Goal: Information Seeking & Learning: Learn about a topic

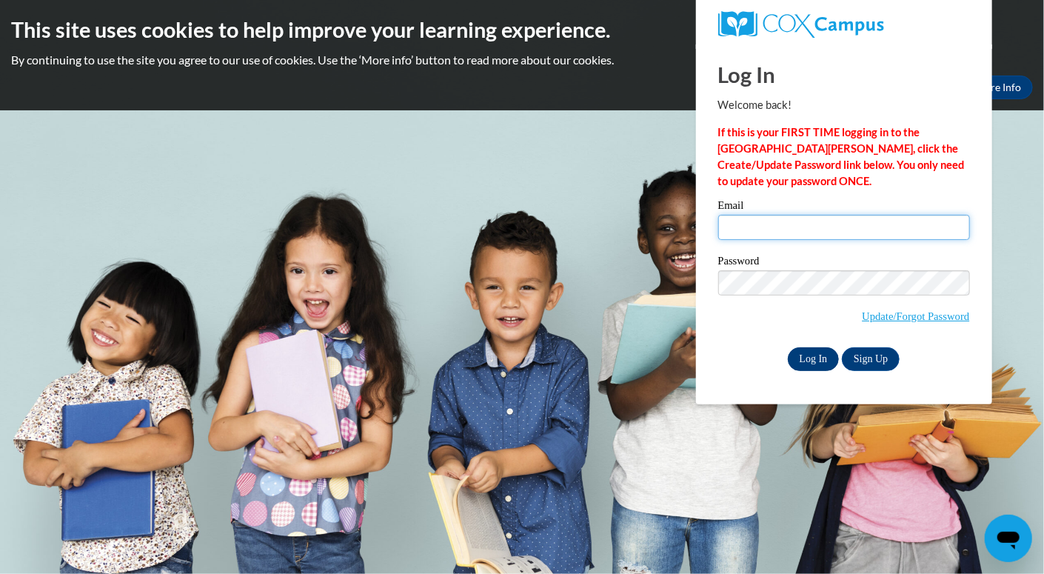
type input "wallacerebecca@aasd.k12.wi.us"
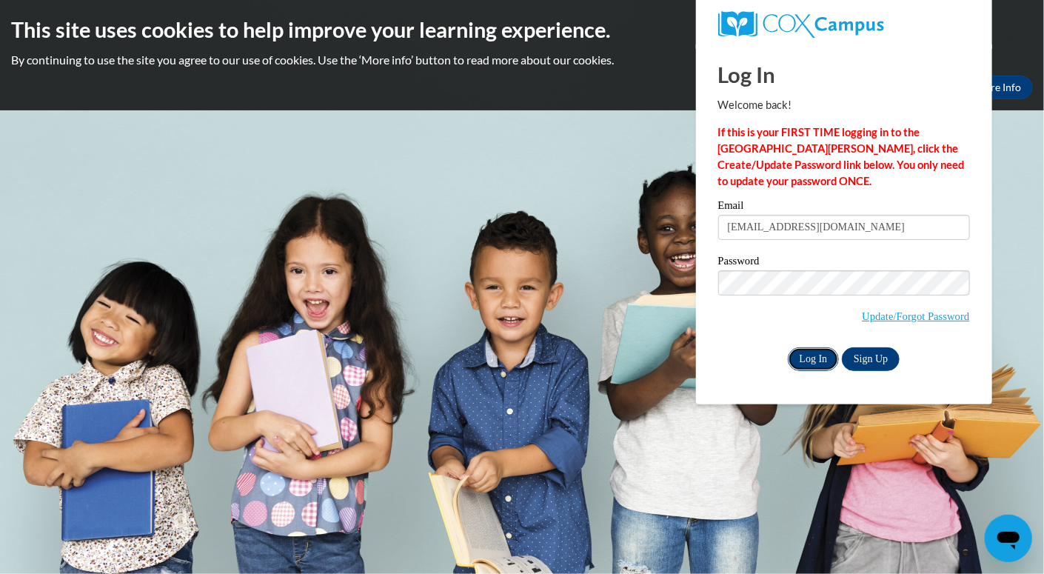
click at [818, 356] on input "Log In" at bounding box center [814, 359] width 52 height 24
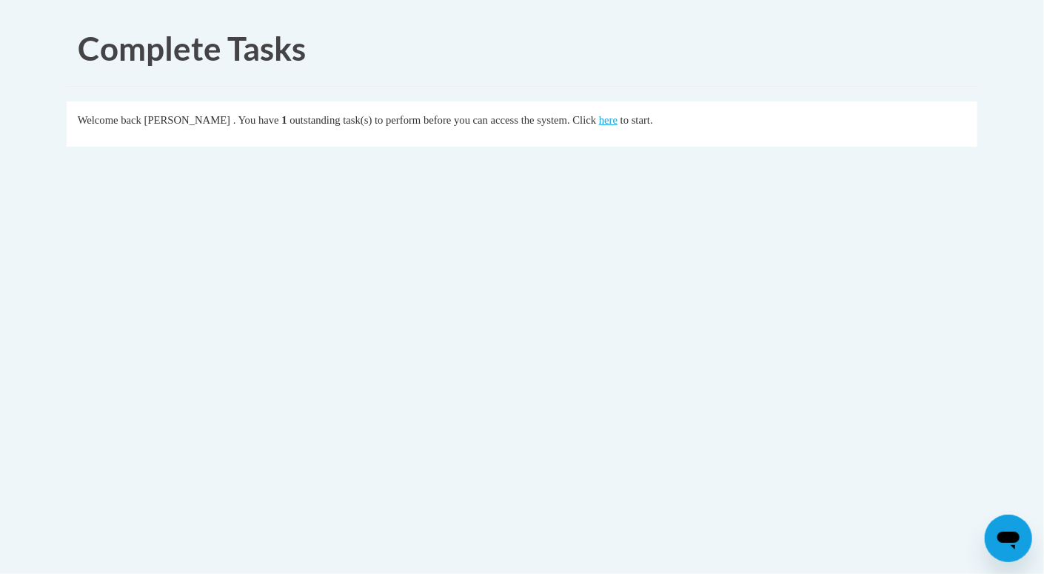
click at [652, 112] on div "Welcome back Rebecca Wallace . You have 1 outstanding task(s) to perform before…" at bounding box center [523, 120] width 890 height 16
click at [618, 119] on link "here" at bounding box center [608, 120] width 19 height 12
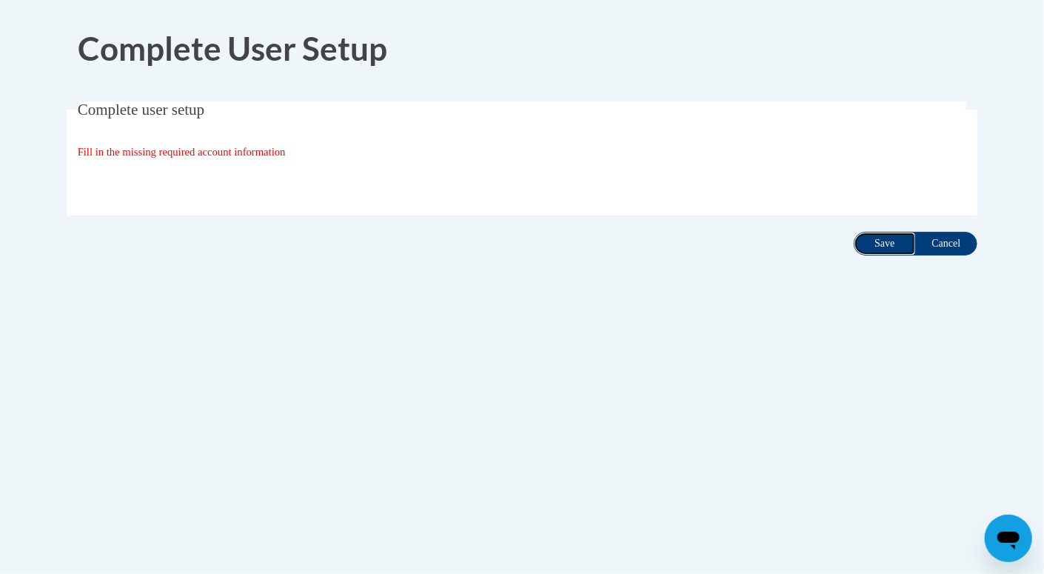
click at [890, 240] on input "Save" at bounding box center [885, 244] width 62 height 24
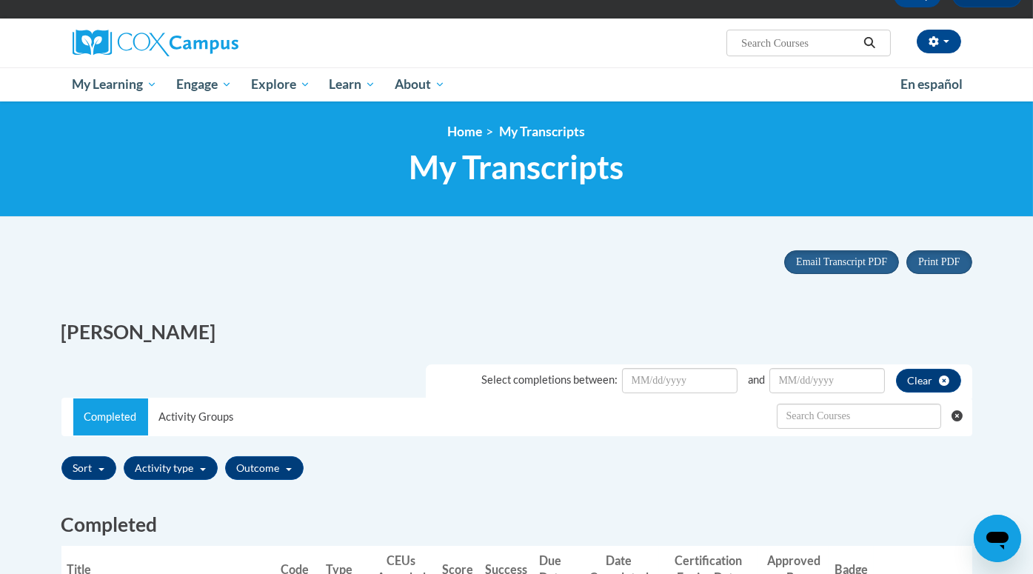
scroll to position [90, 0]
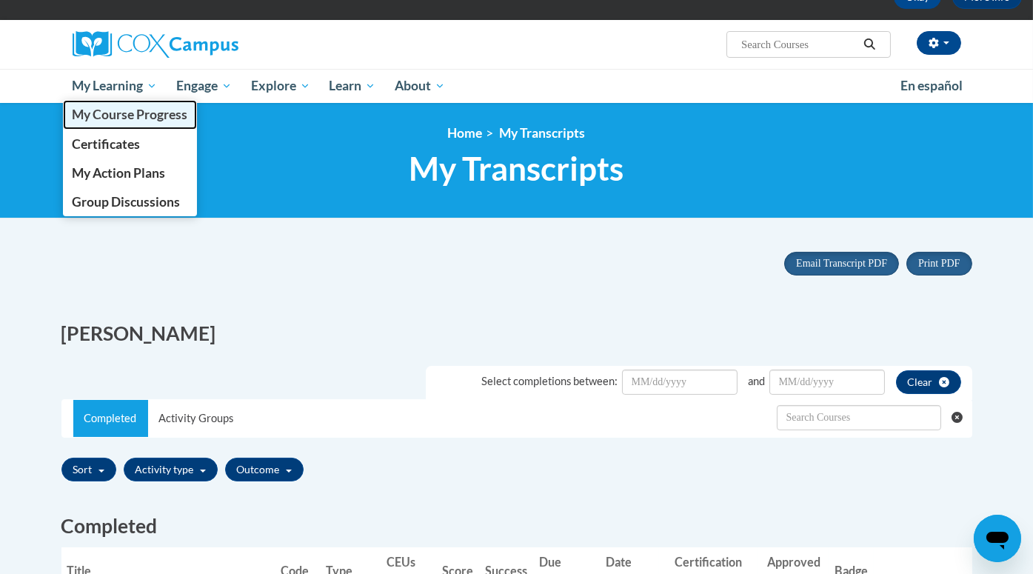
click at [118, 113] on span "My Course Progress" at bounding box center [130, 115] width 116 height 16
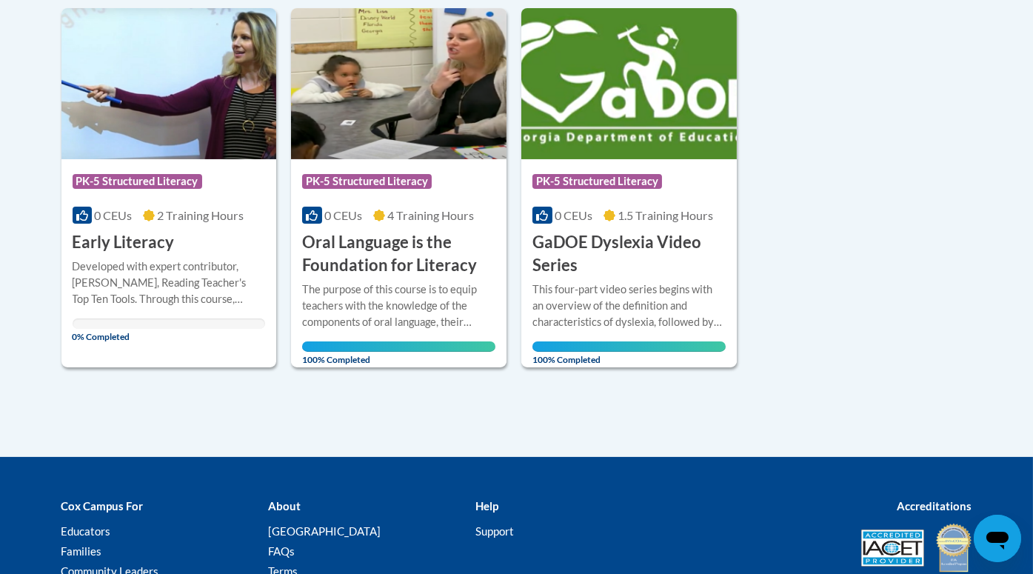
scroll to position [356, 0]
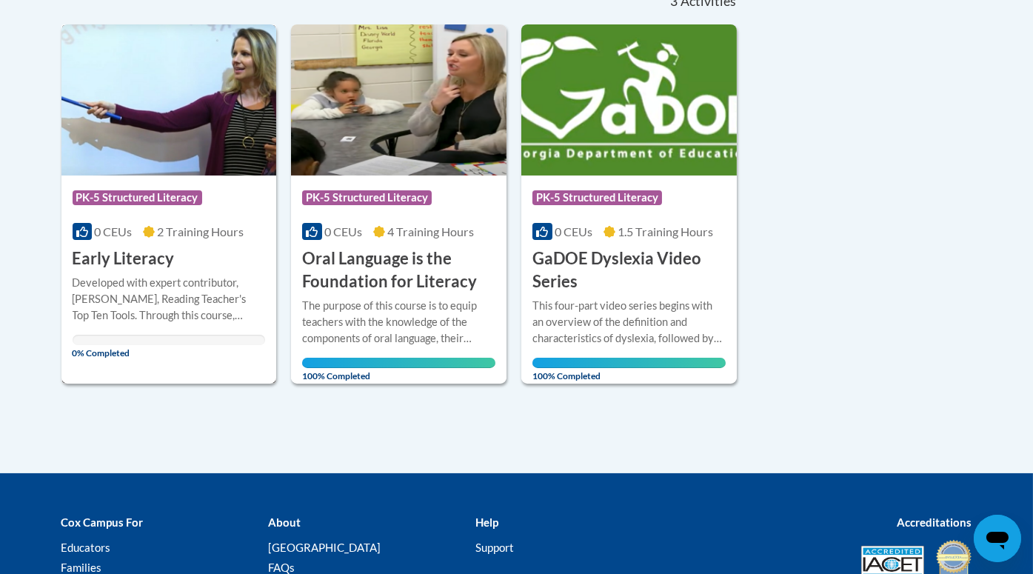
click at [192, 301] on div "Developed with expert contributor, [PERSON_NAME], Reading Teacher's Top Ten Too…" at bounding box center [169, 299] width 193 height 49
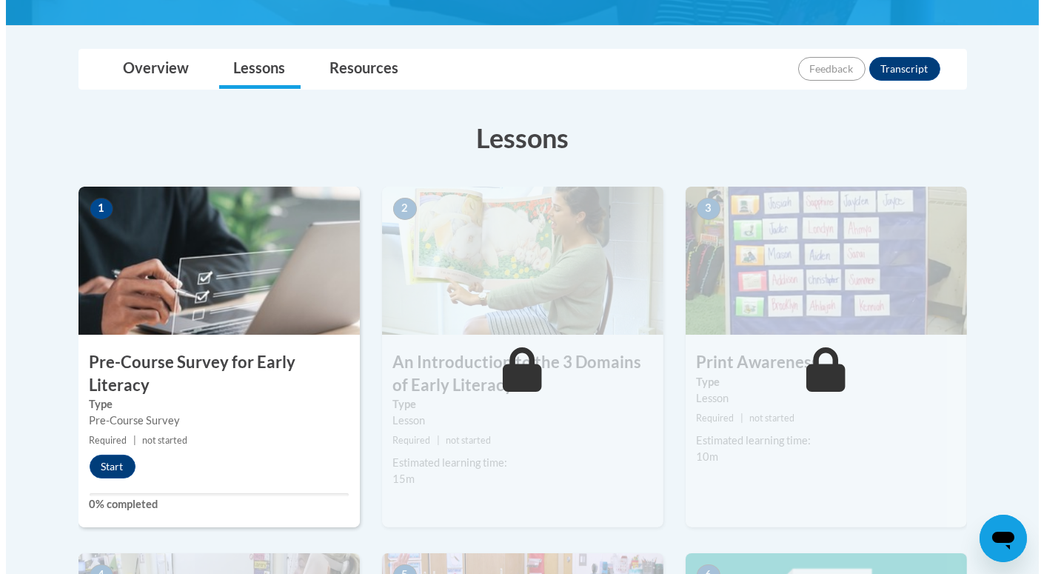
scroll to position [311, 0]
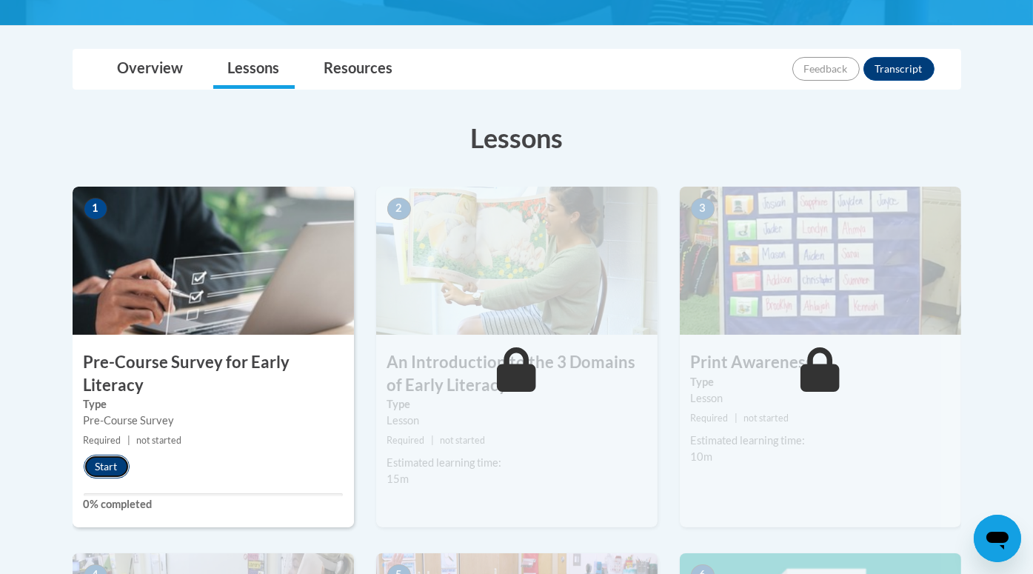
click at [107, 464] on button "Start" at bounding box center [107, 467] width 46 height 24
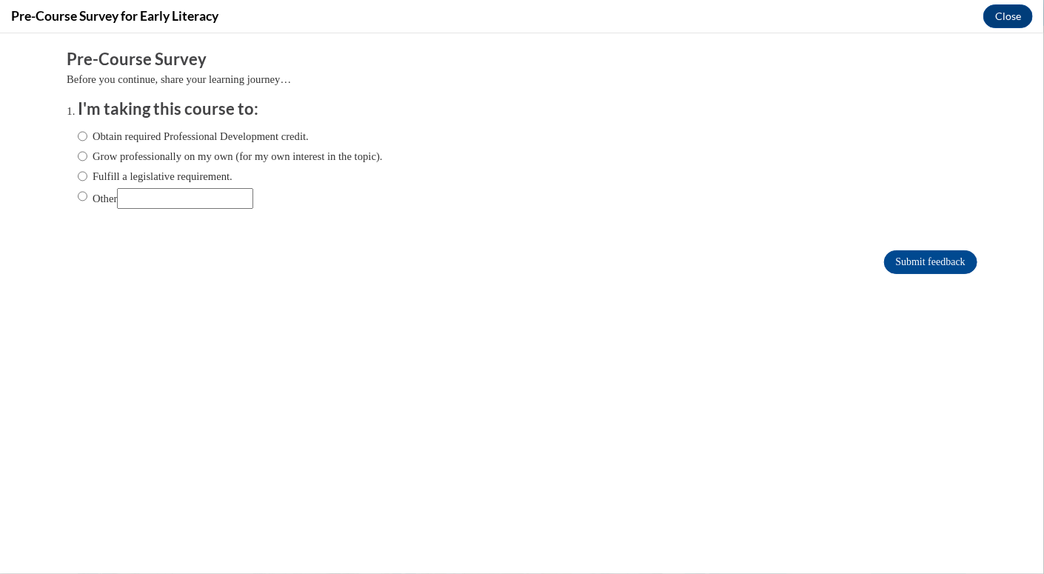
scroll to position [0, 0]
click at [181, 137] on label "Obtain required Professional Development credit." at bounding box center [193, 135] width 231 height 16
click at [87, 137] on input "Obtain required Professional Development credit." at bounding box center [83, 135] width 10 height 16
radio input "true"
click at [918, 256] on input "Submit feedback" at bounding box center [930, 262] width 93 height 24
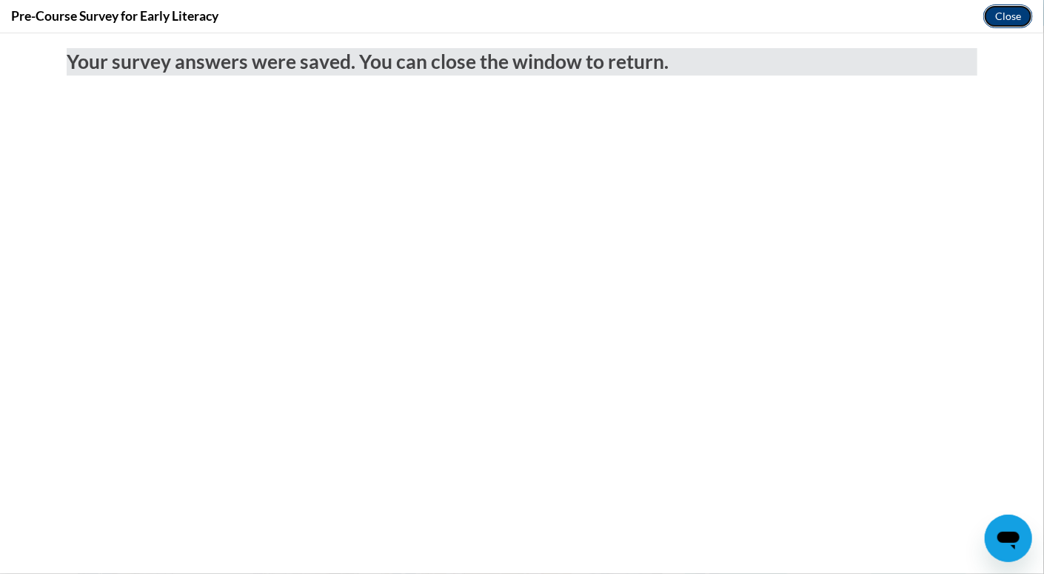
click at [1005, 11] on button "Close" at bounding box center [1009, 16] width 50 height 24
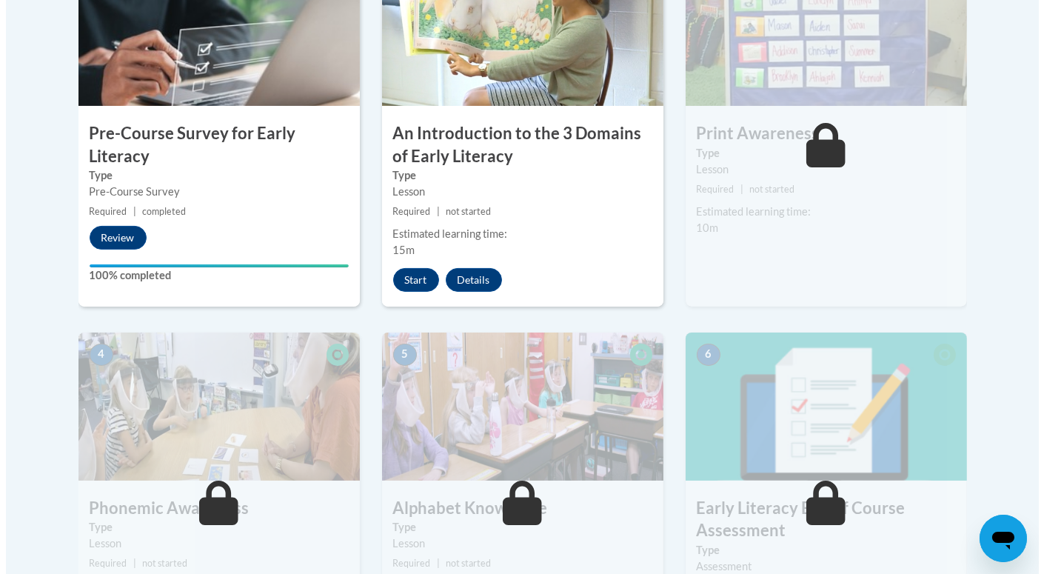
scroll to position [538, 0]
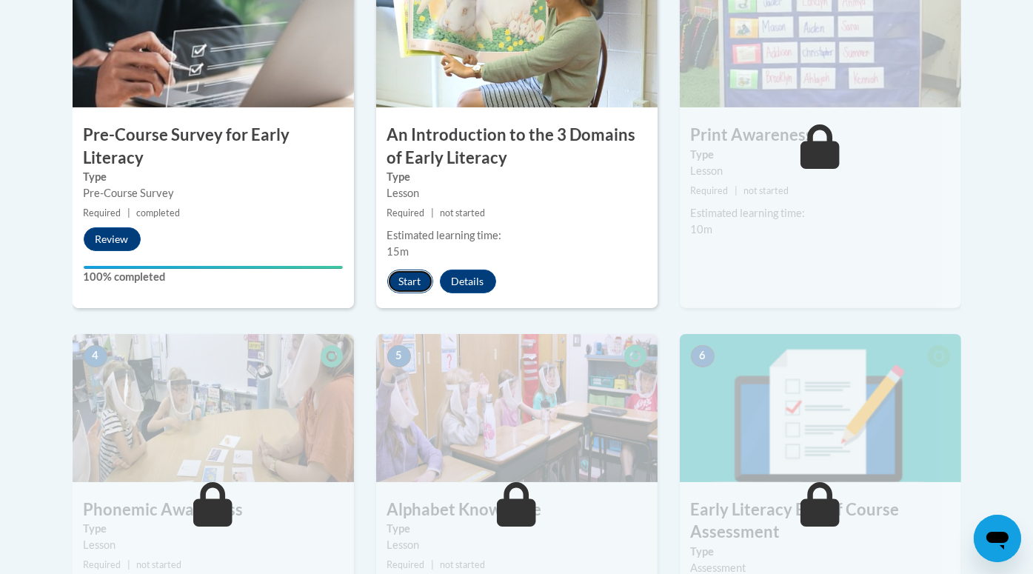
click at [403, 285] on button "Start" at bounding box center [410, 282] width 46 height 24
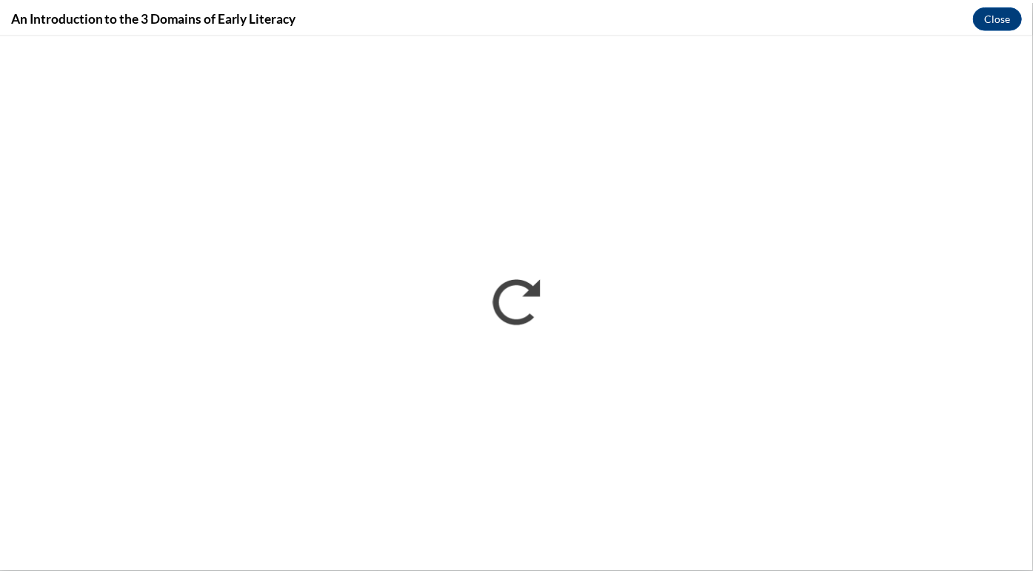
scroll to position [0, 0]
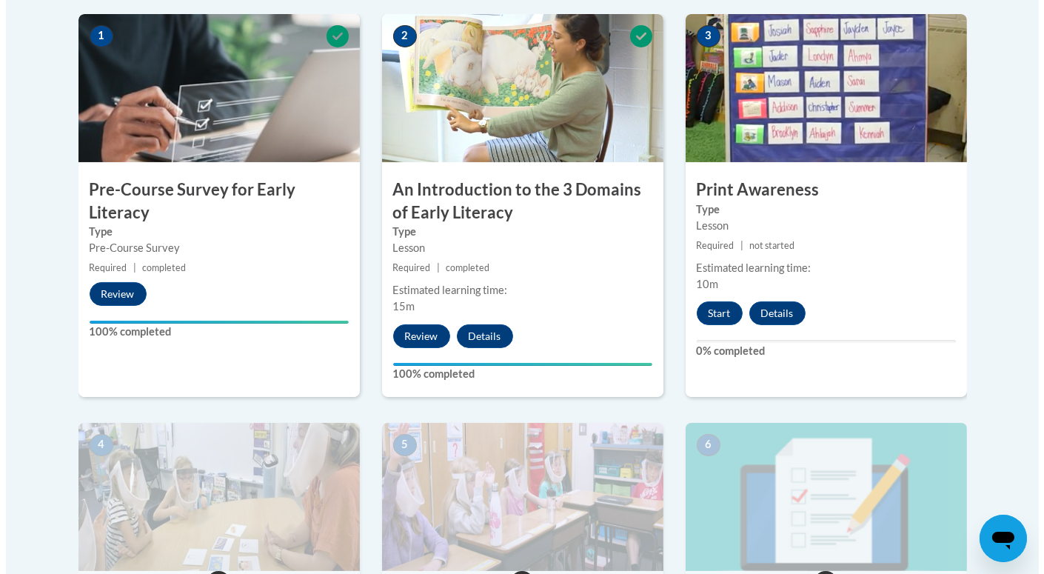
scroll to position [484, 0]
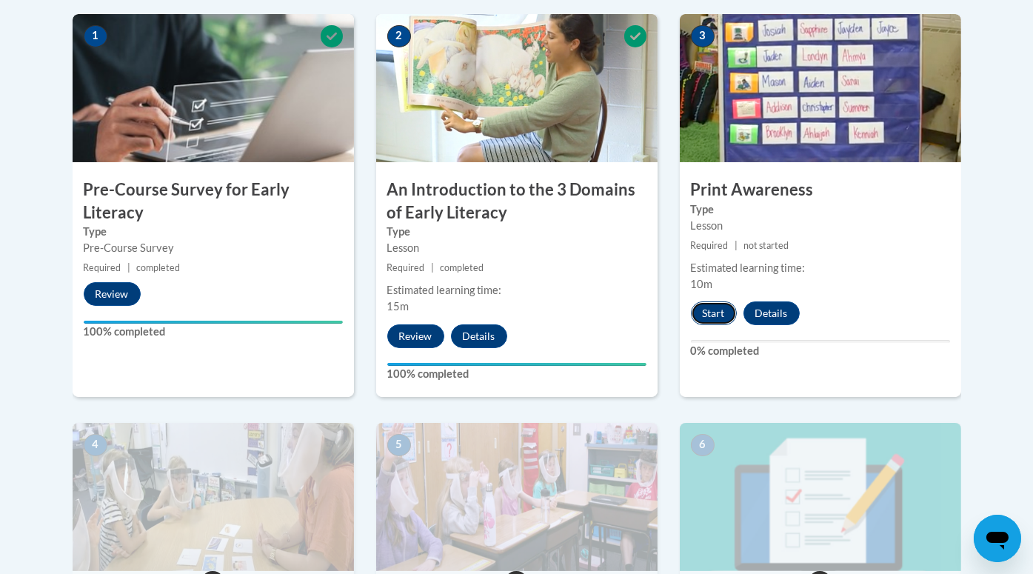
click at [716, 311] on button "Start" at bounding box center [714, 313] width 46 height 24
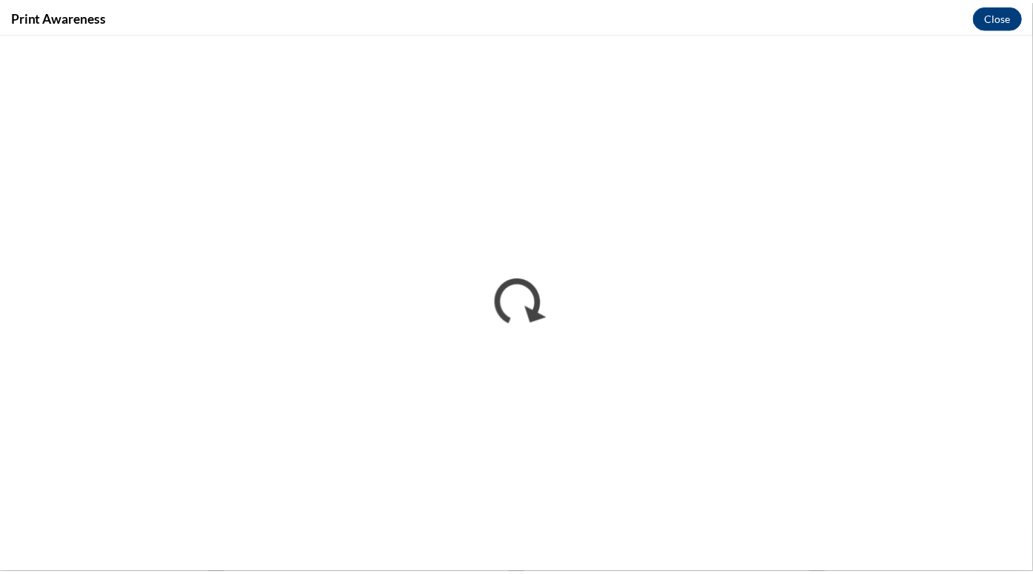
scroll to position [0, 0]
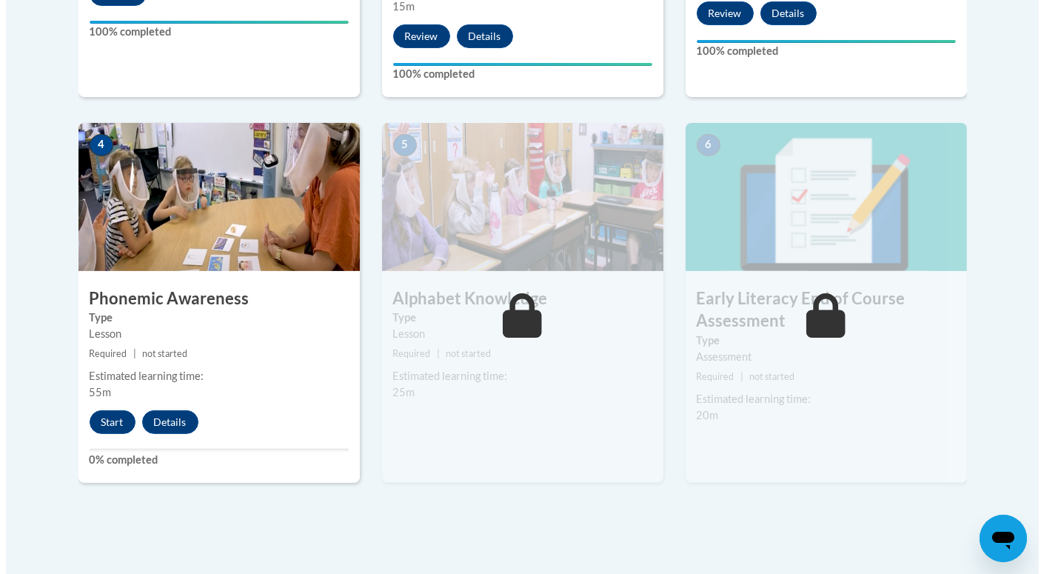
scroll to position [782, 0]
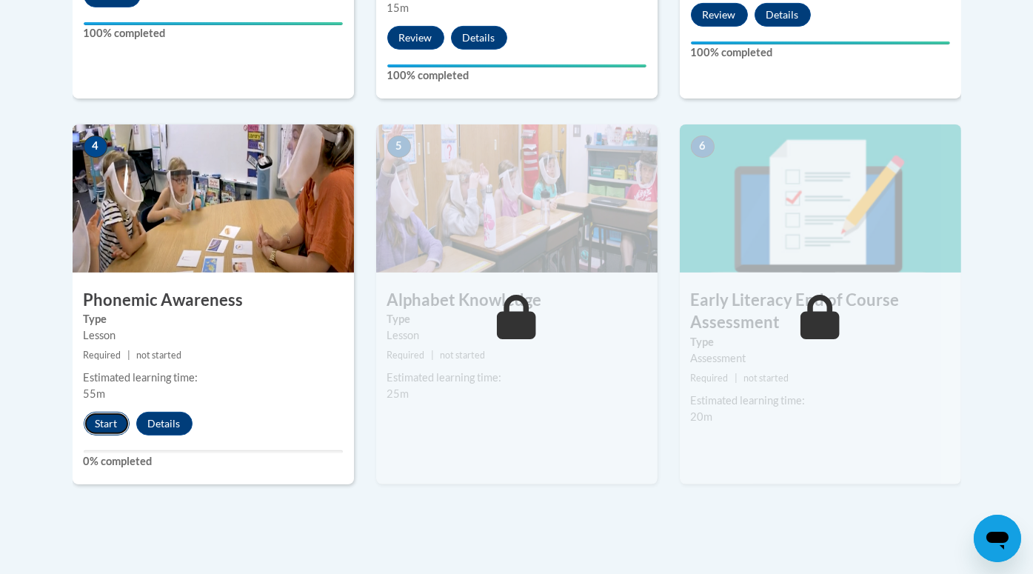
click at [112, 418] on button "Start" at bounding box center [107, 424] width 46 height 24
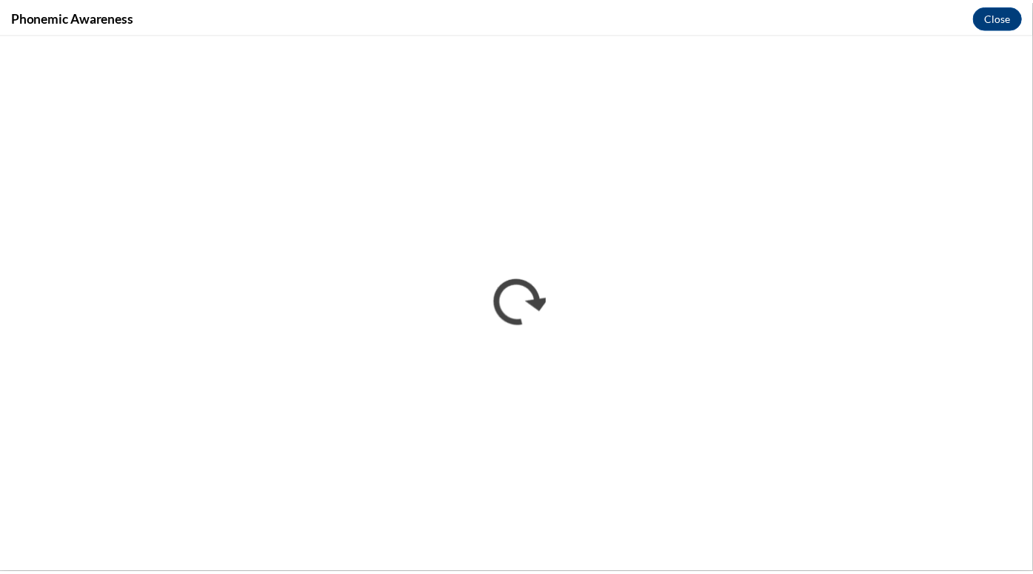
scroll to position [0, 0]
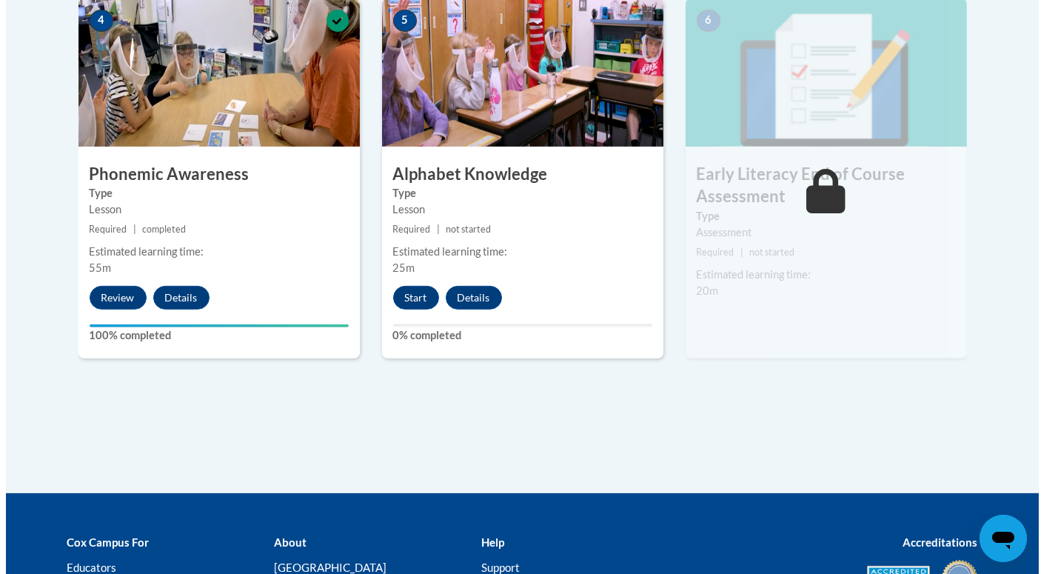
scroll to position [908, 0]
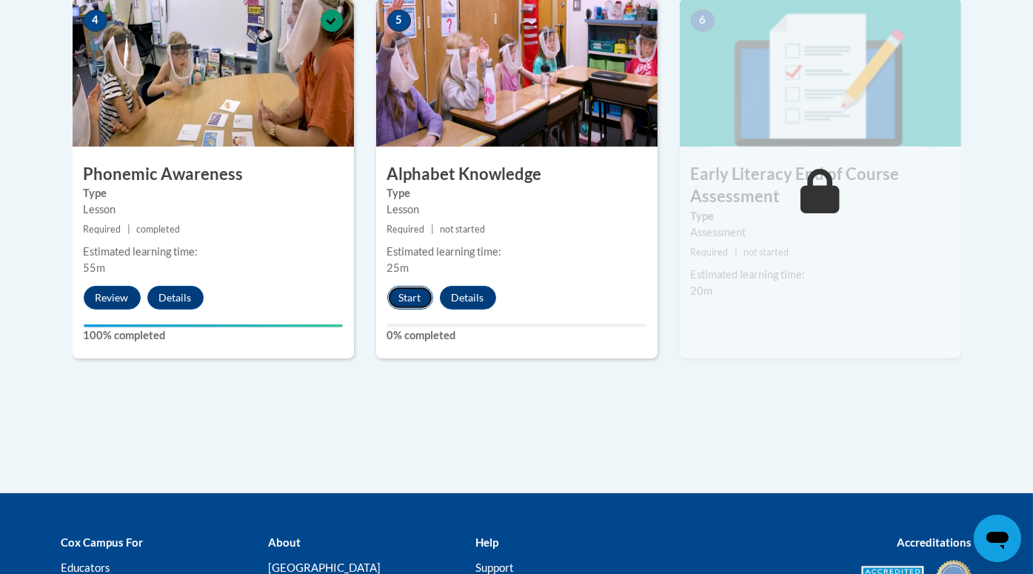
click at [407, 296] on button "Start" at bounding box center [410, 298] width 46 height 24
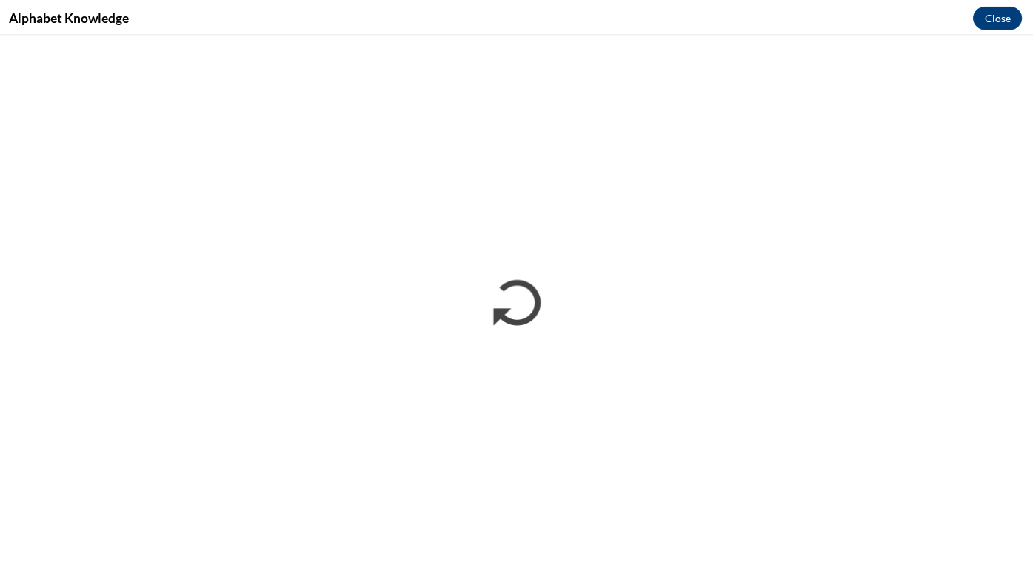
scroll to position [904, 0]
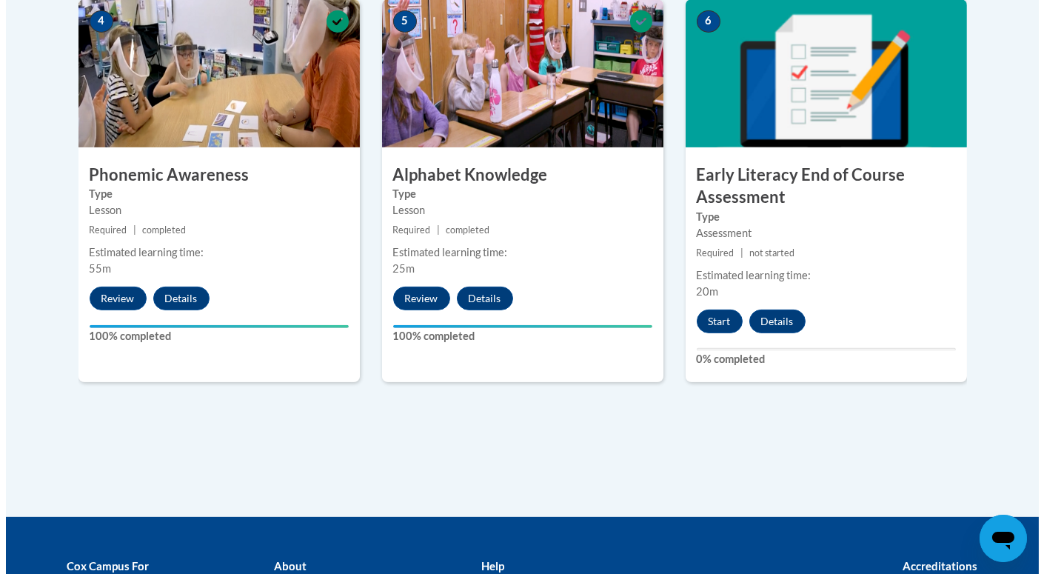
scroll to position [905, 0]
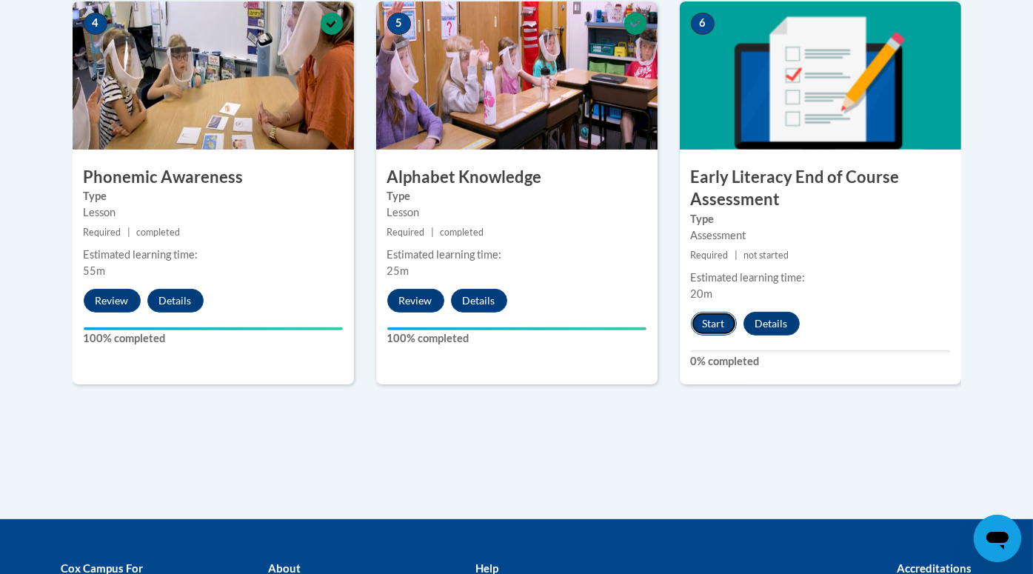
click at [717, 316] on button "Start" at bounding box center [714, 324] width 46 height 24
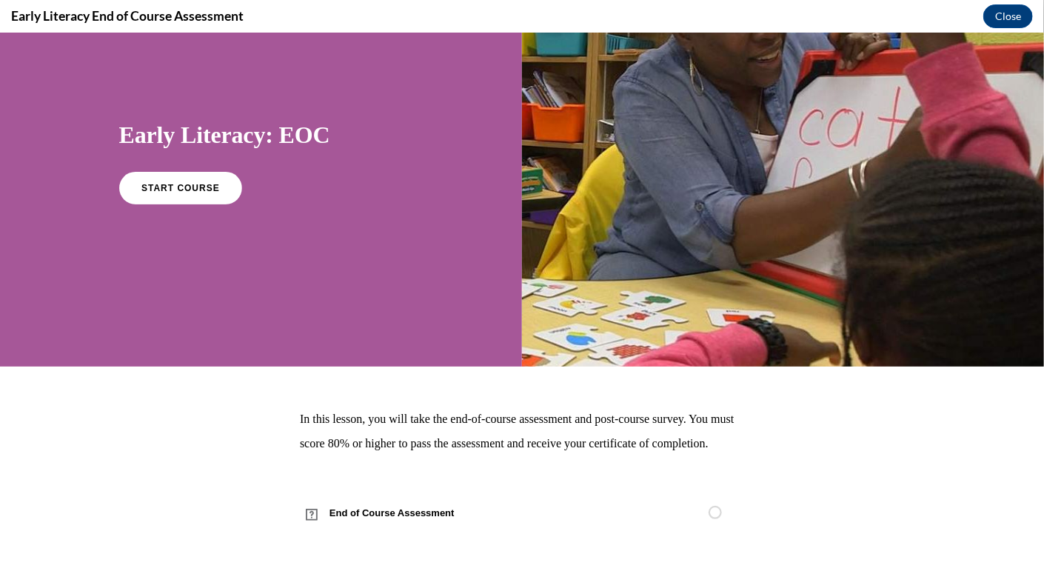
scroll to position [97, 0]
click at [206, 170] on link "START COURSE" at bounding box center [180, 187] width 129 height 34
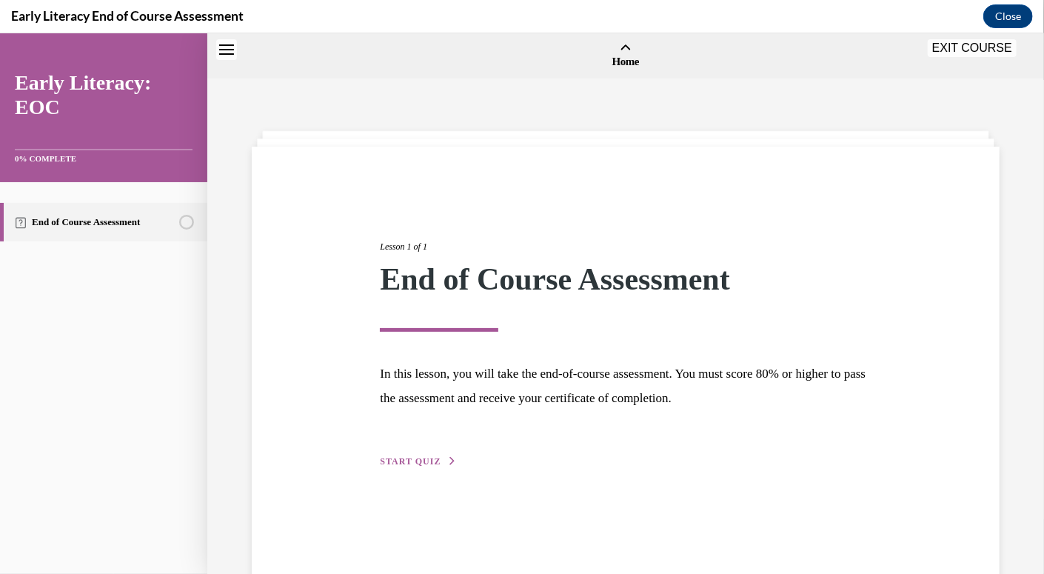
scroll to position [45, 0]
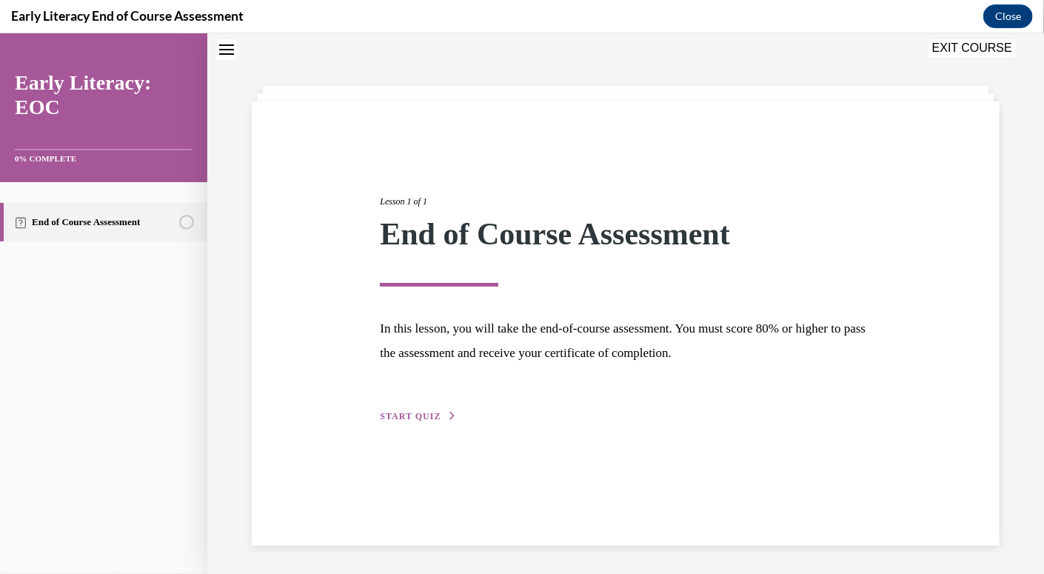
click at [413, 412] on span "START QUIZ" at bounding box center [410, 415] width 61 height 10
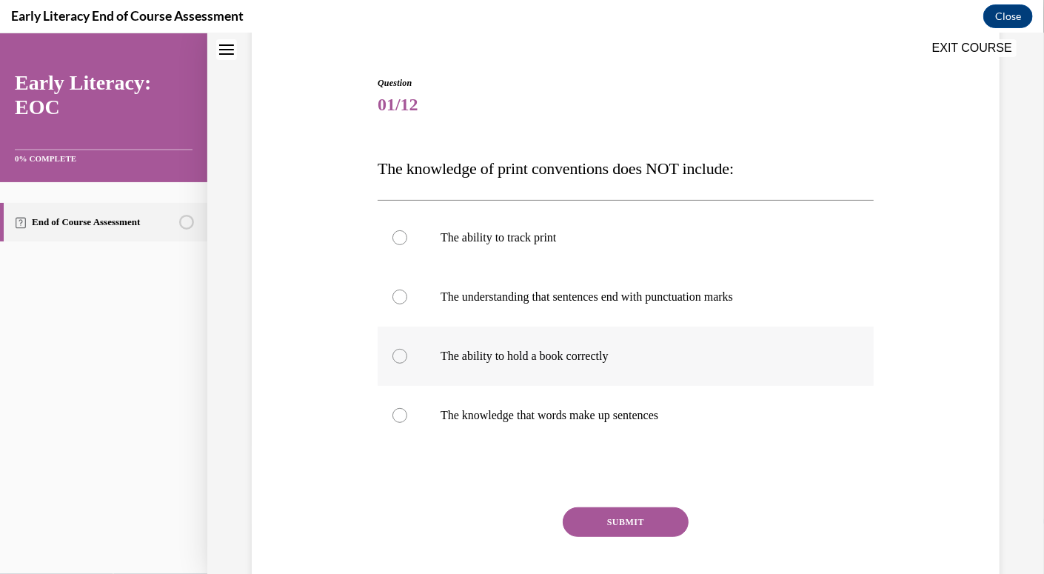
scroll to position [129, 0]
click at [425, 344] on div at bounding box center [626, 356] width 496 height 59
click at [653, 516] on button "SUBMIT" at bounding box center [626, 522] width 126 height 30
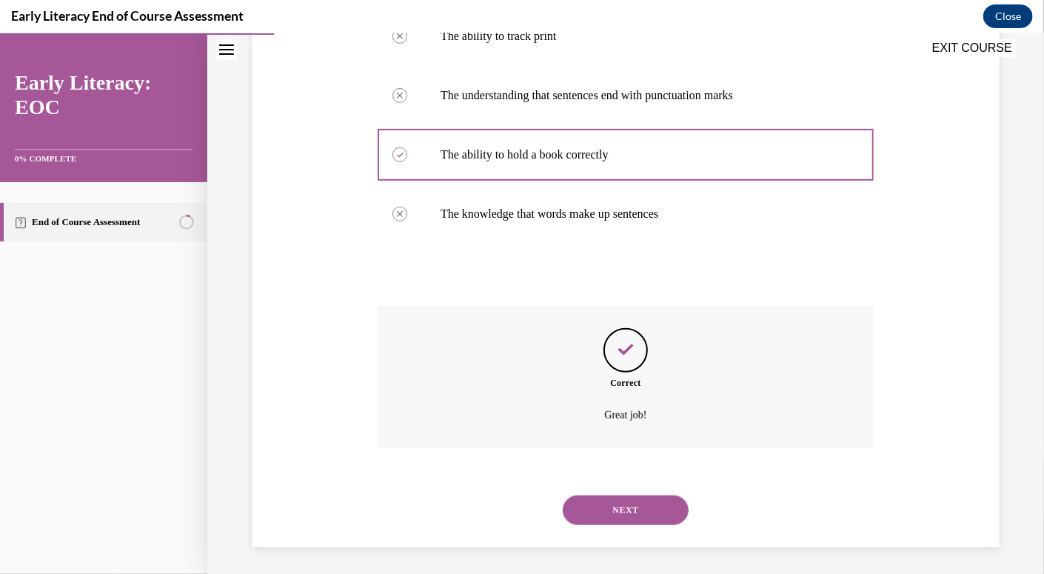
scroll to position [333, 0]
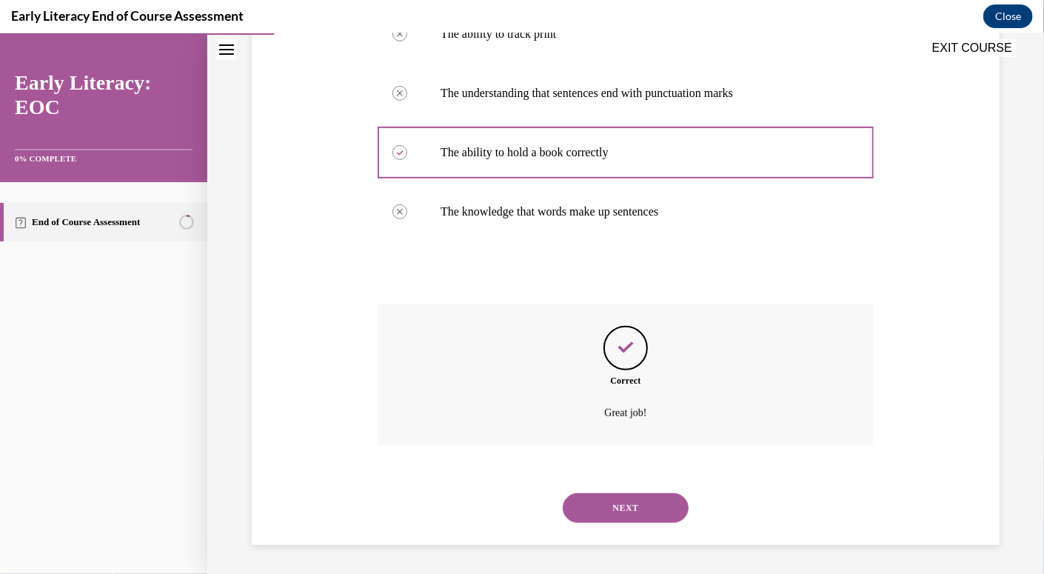
click at [625, 524] on div "NEXT" at bounding box center [626, 507] width 496 height 59
click at [621, 506] on button "NEXT" at bounding box center [626, 508] width 126 height 30
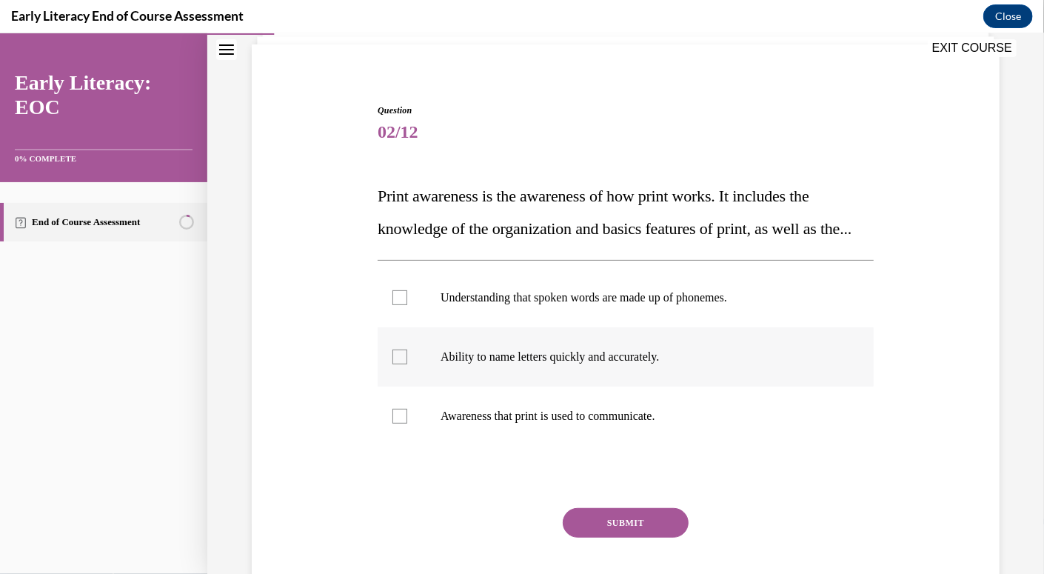
scroll to position [110, 0]
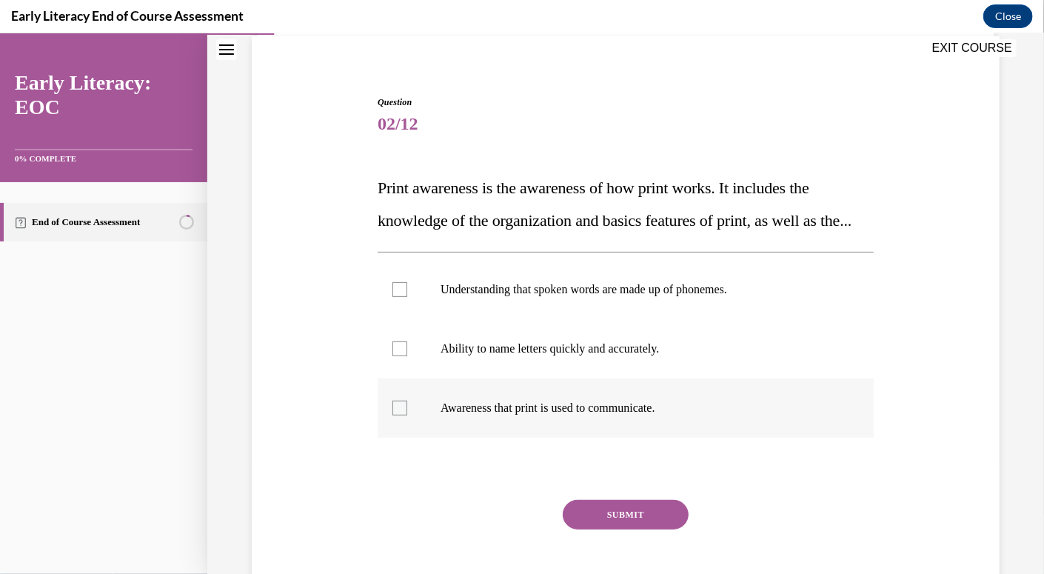
click at [524, 415] on p "Awareness that print is used to communicate." at bounding box center [639, 407] width 396 height 15
click at [607, 529] on button "SUBMIT" at bounding box center [626, 514] width 126 height 30
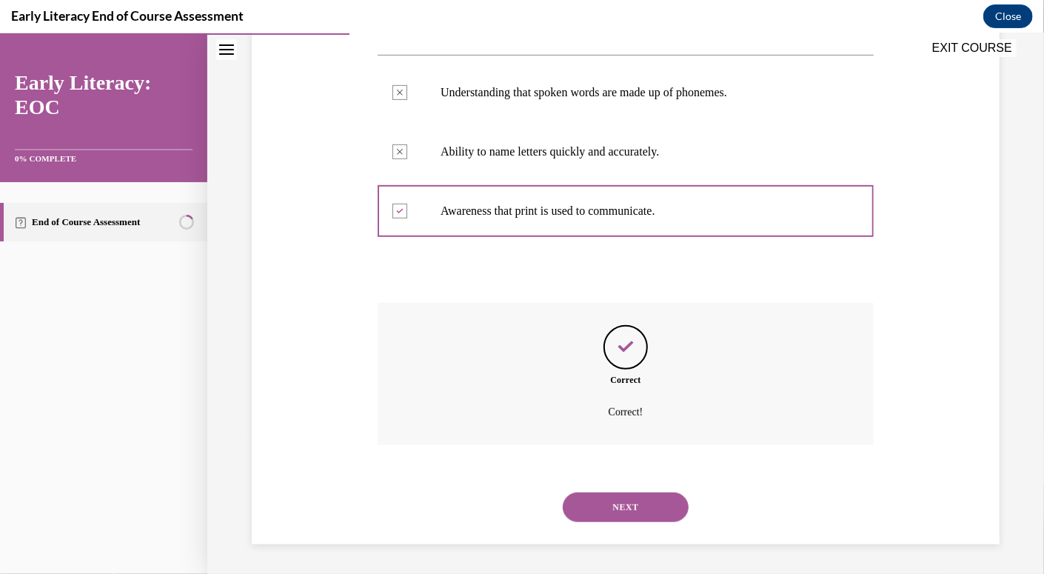
scroll to position [339, 0]
click at [603, 510] on button "NEXT" at bounding box center [626, 507] width 126 height 30
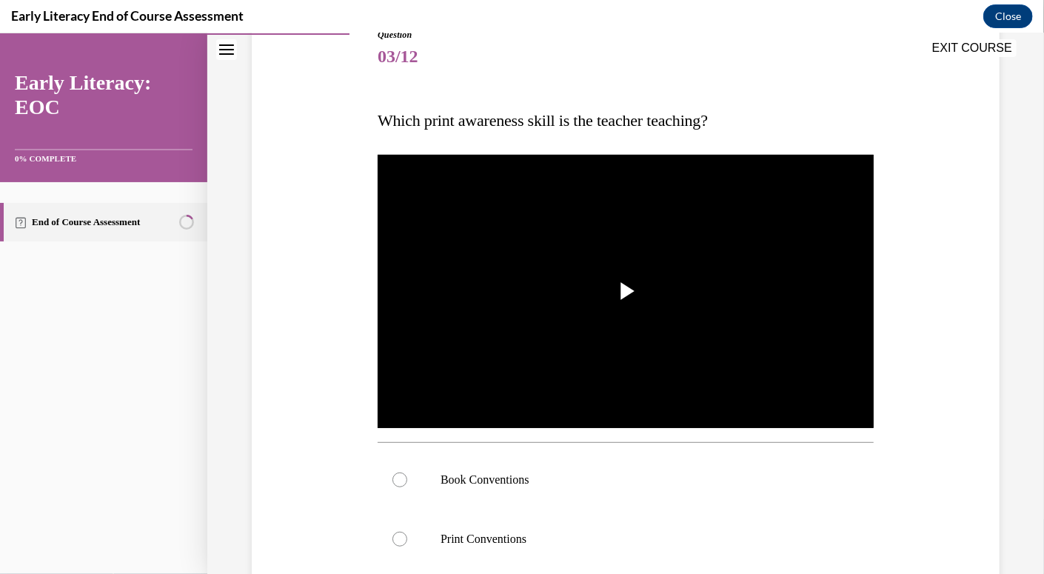
scroll to position [176, 0]
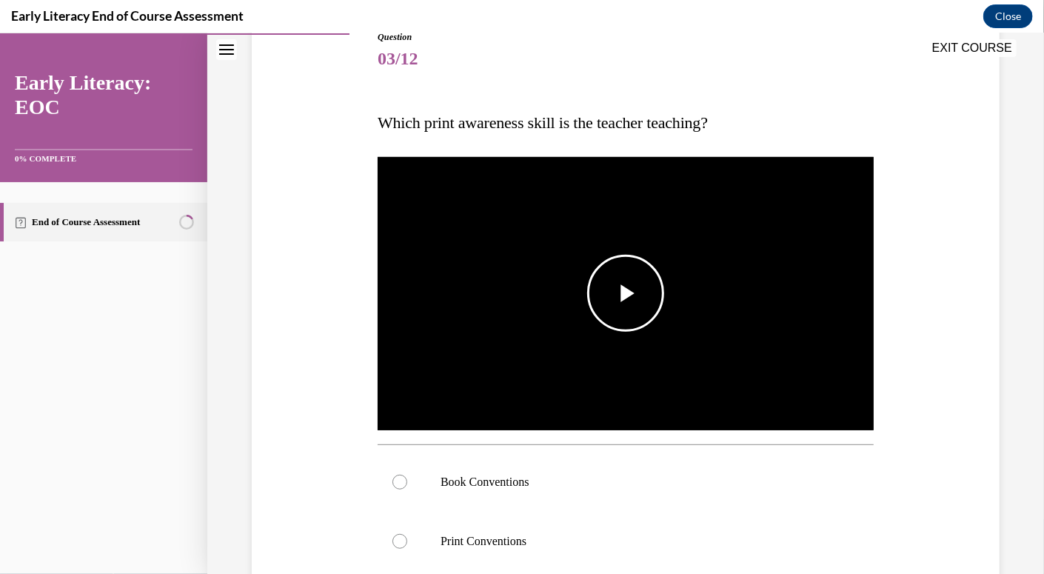
click at [626, 293] on span "Video player" at bounding box center [626, 293] width 0 height 0
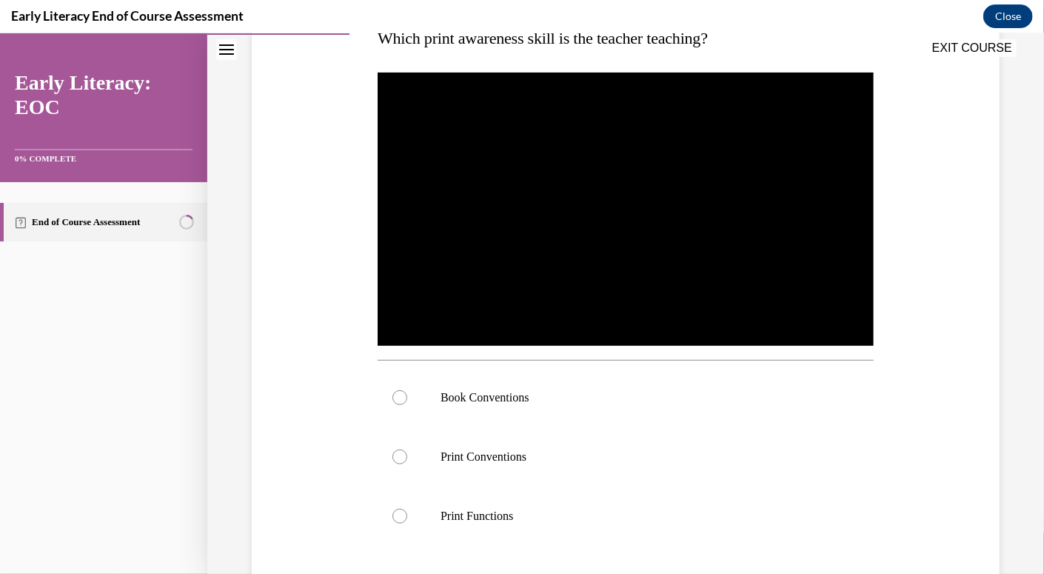
scroll to position [259, 0]
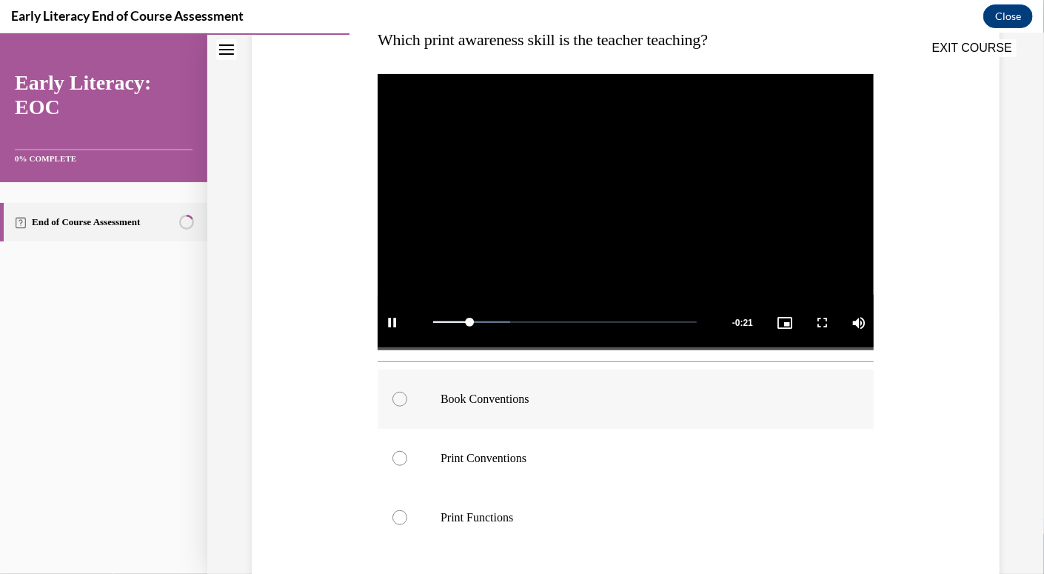
click at [447, 384] on div at bounding box center [626, 398] width 496 height 59
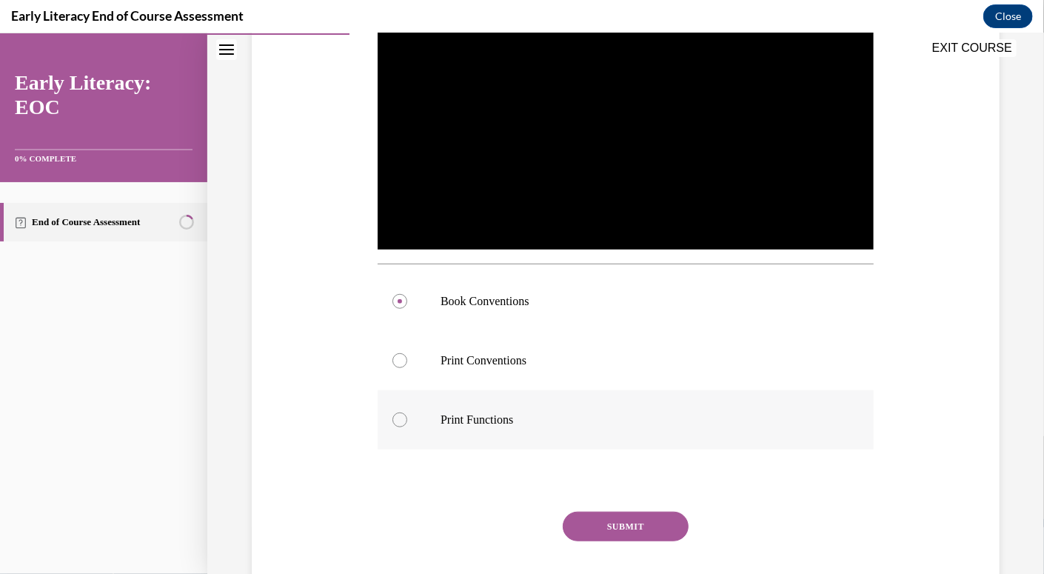
scroll to position [356, 0]
click at [602, 524] on button "SUBMIT" at bounding box center [626, 527] width 126 height 30
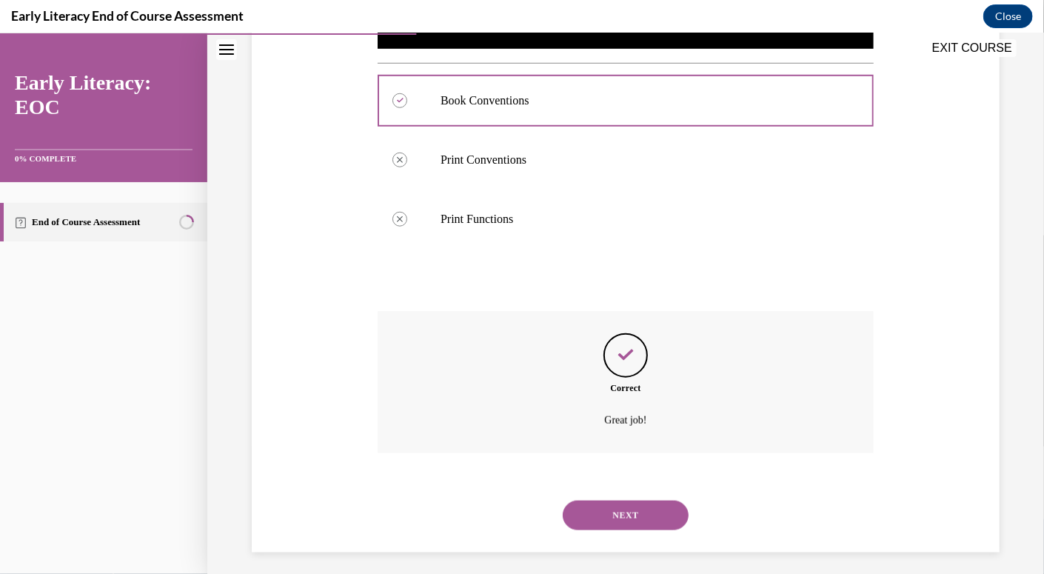
scroll to position [560, 0]
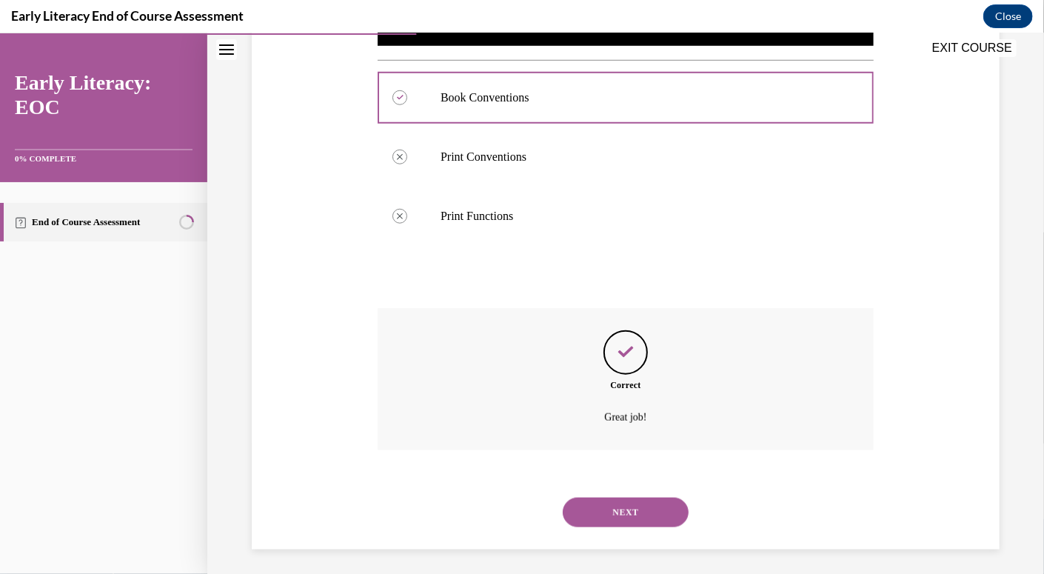
click at [606, 501] on button "NEXT" at bounding box center [626, 512] width 126 height 30
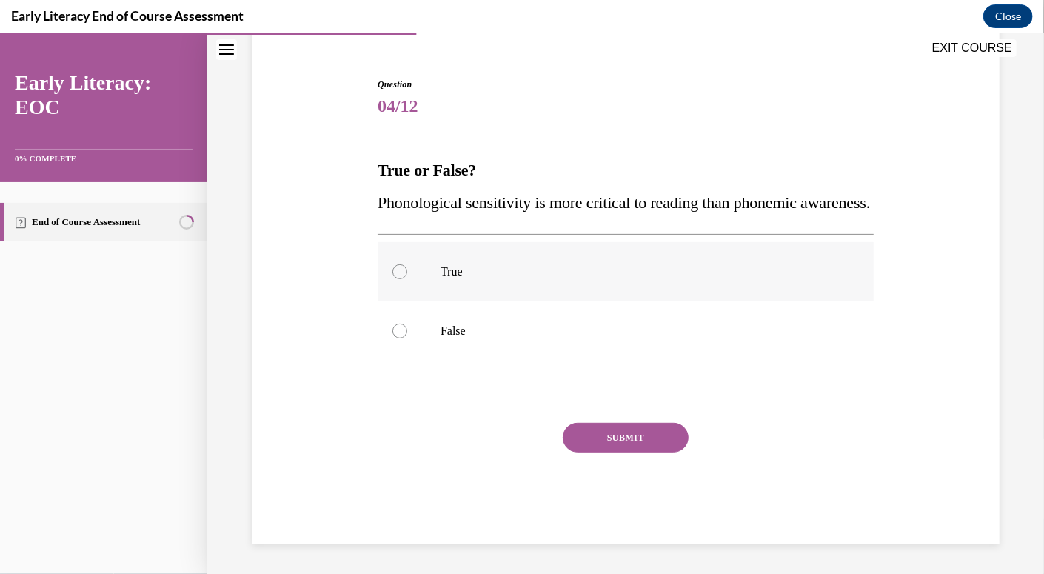
click at [459, 269] on p "True" at bounding box center [639, 271] width 396 height 15
click at [464, 333] on p "False" at bounding box center [639, 330] width 396 height 15
click at [612, 441] on button "SUBMIT" at bounding box center [626, 437] width 126 height 30
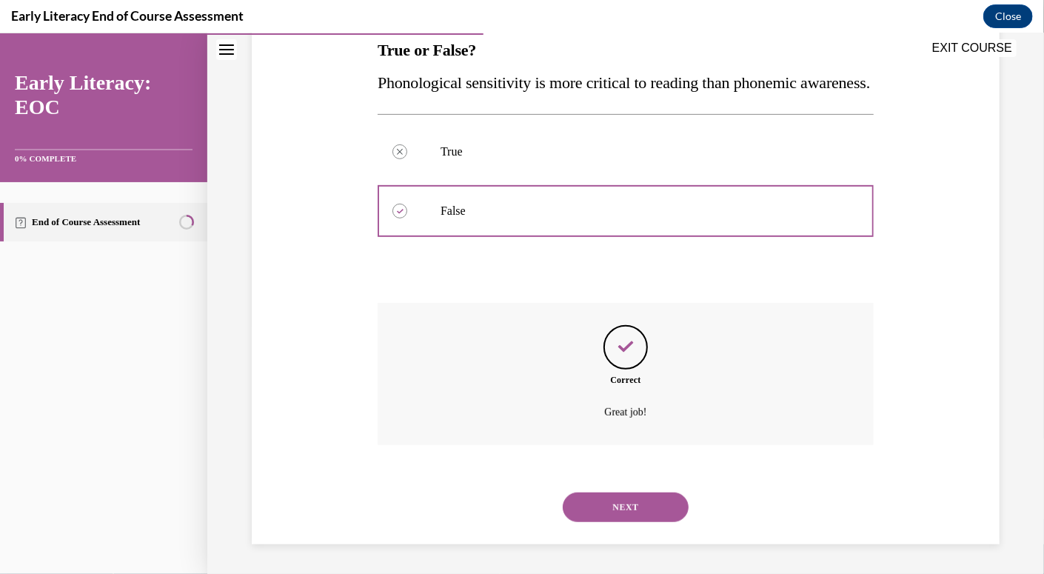
scroll to position [279, 0]
click at [610, 505] on button "NEXT" at bounding box center [626, 507] width 126 height 30
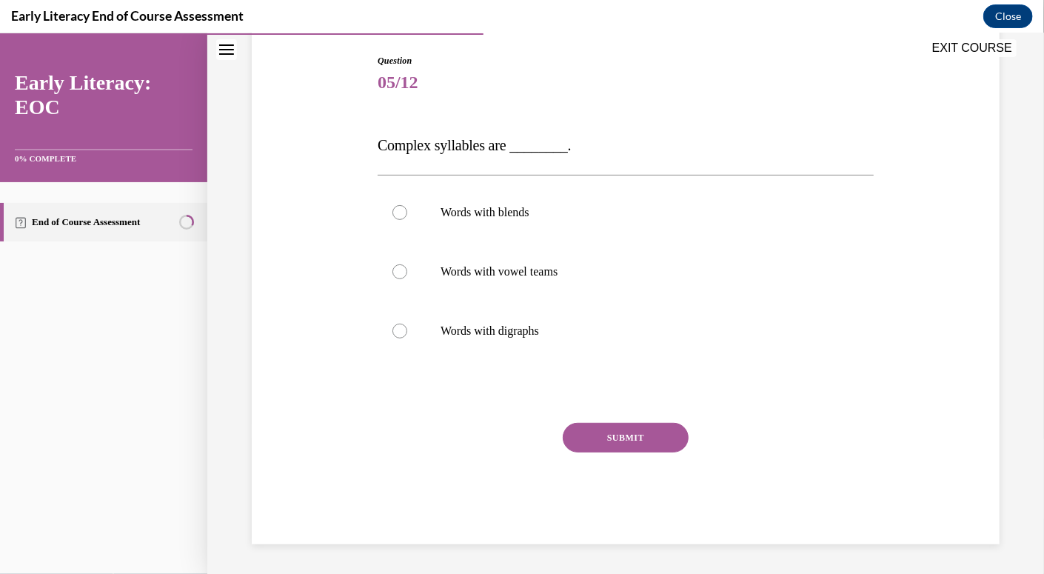
scroll to position [151, 0]
click at [396, 209] on div at bounding box center [400, 212] width 15 height 15
click at [636, 448] on button "SUBMIT" at bounding box center [626, 438] width 126 height 30
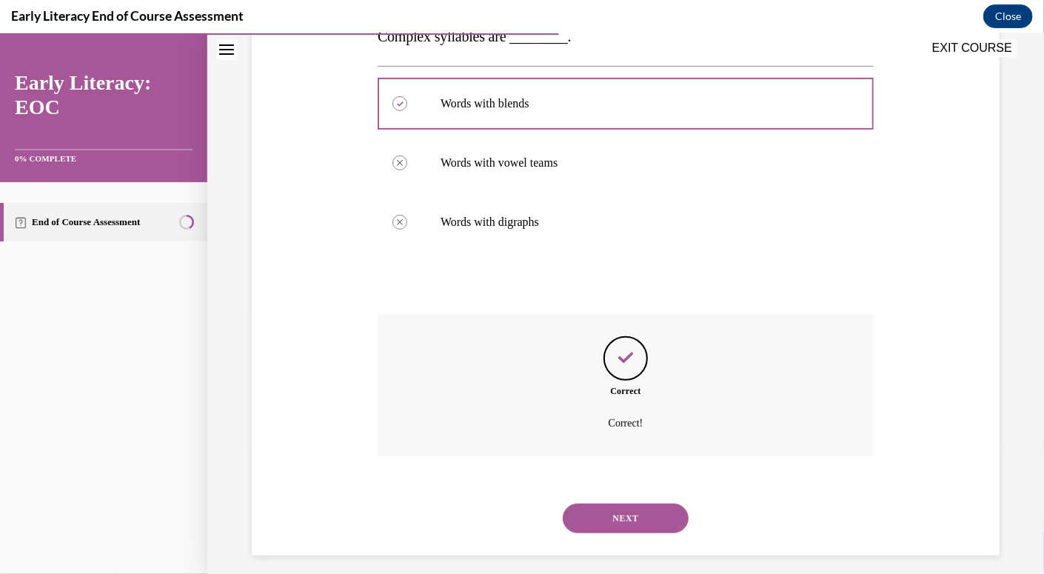
scroll to position [270, 0]
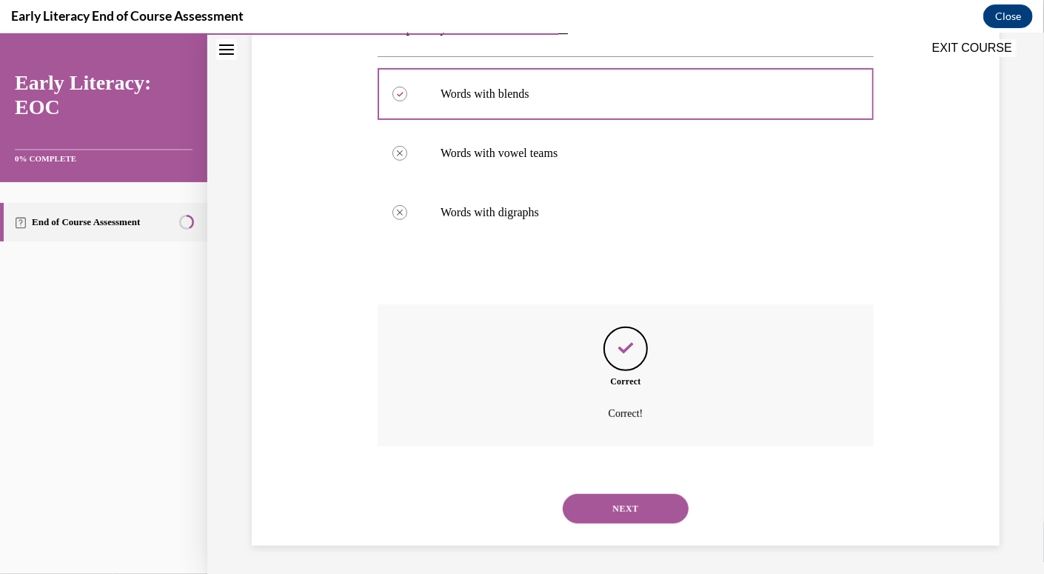
click at [626, 506] on button "NEXT" at bounding box center [626, 508] width 126 height 30
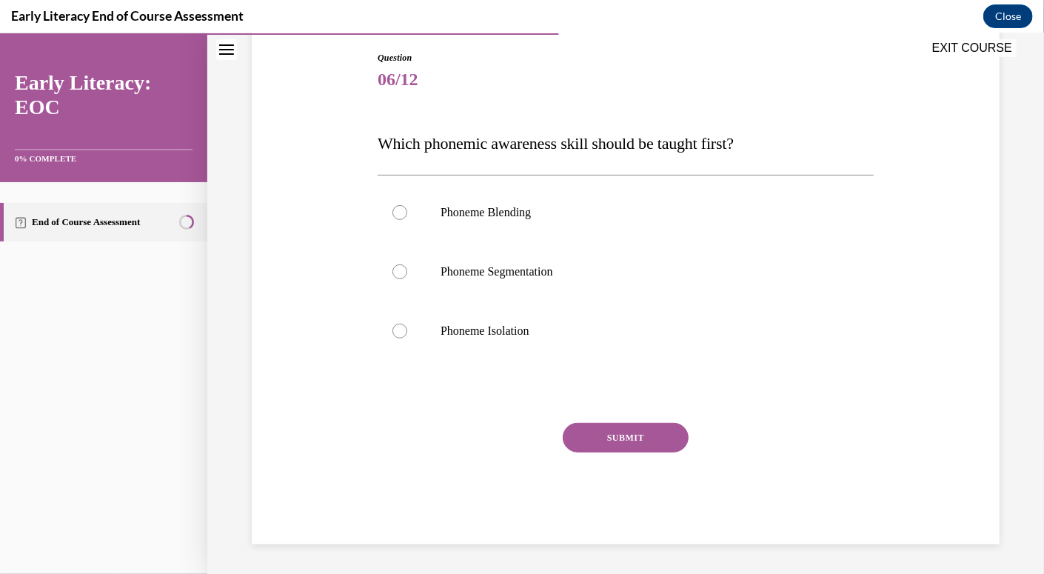
scroll to position [153, 0]
click at [482, 339] on div at bounding box center [626, 331] width 496 height 59
click at [601, 440] on button "SUBMIT" at bounding box center [626, 439] width 126 height 30
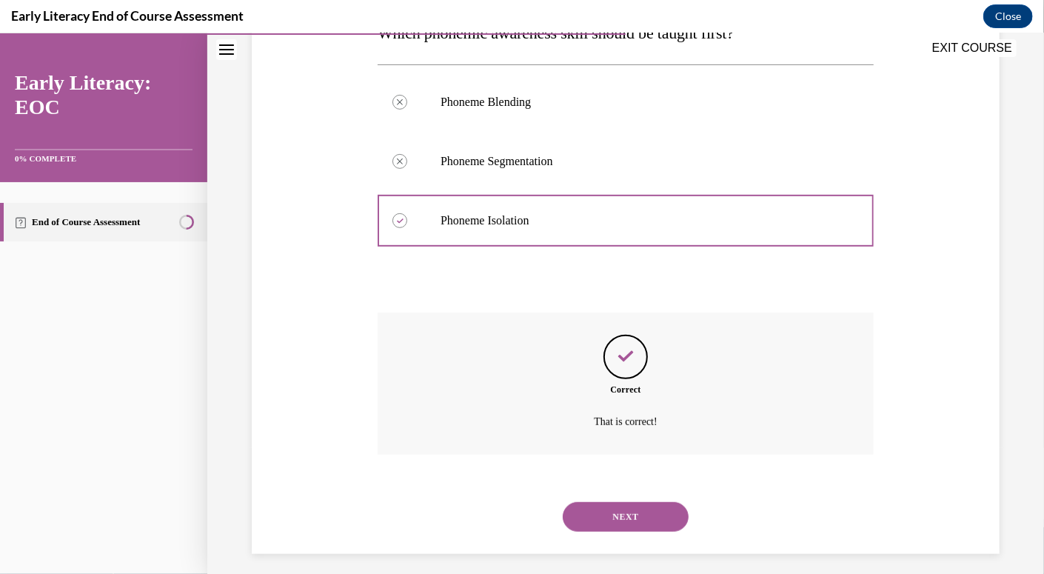
scroll to position [274, 0]
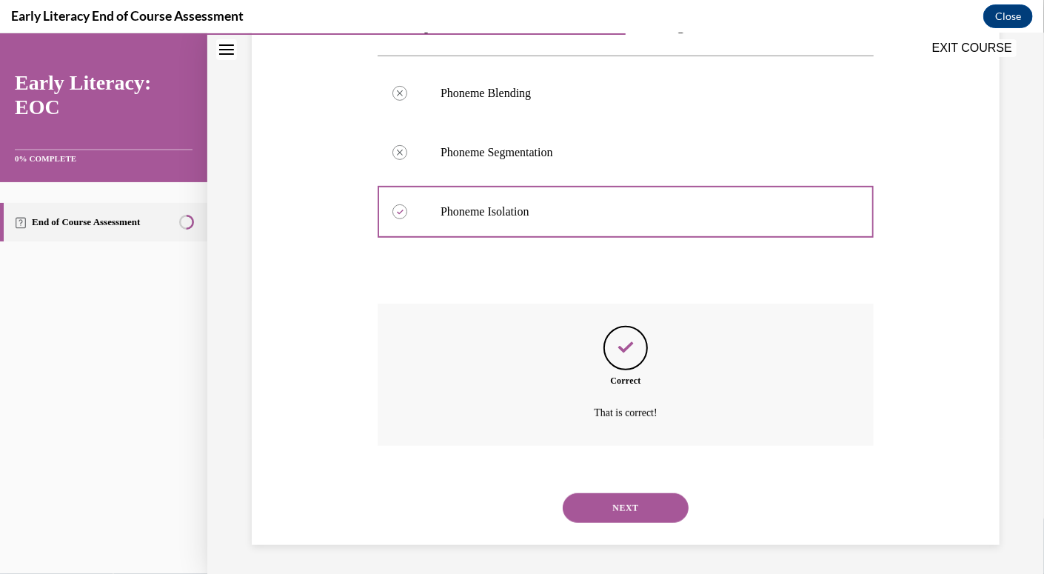
click at [607, 508] on button "NEXT" at bounding box center [626, 508] width 126 height 30
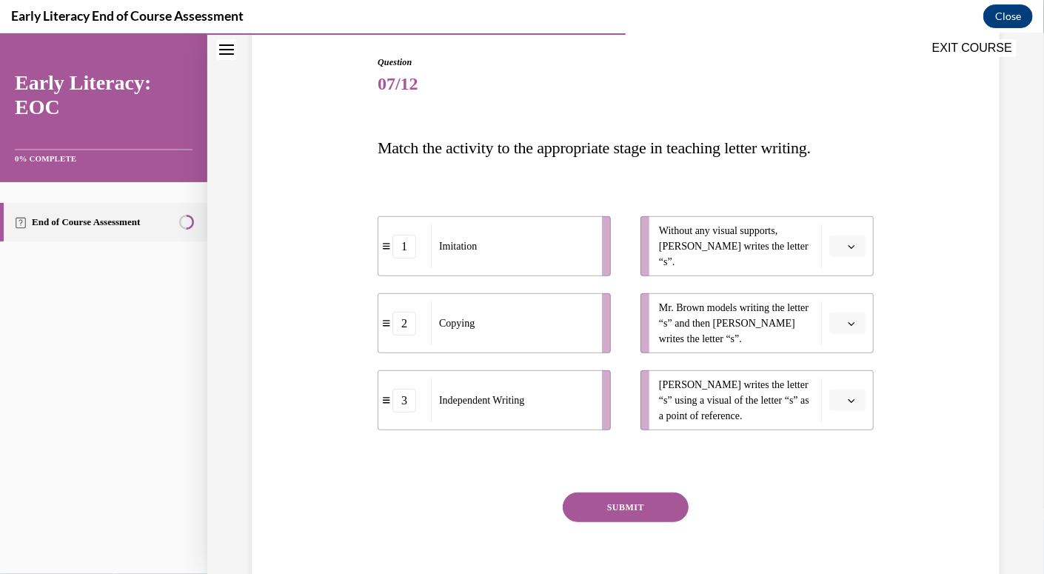
scroll to position [150, 0]
click at [848, 242] on icon "button" at bounding box center [851, 245] width 7 height 7
click at [836, 355] on div "3" at bounding box center [836, 368] width 36 height 30
click at [847, 327] on span "button" at bounding box center [852, 323] width 10 height 10
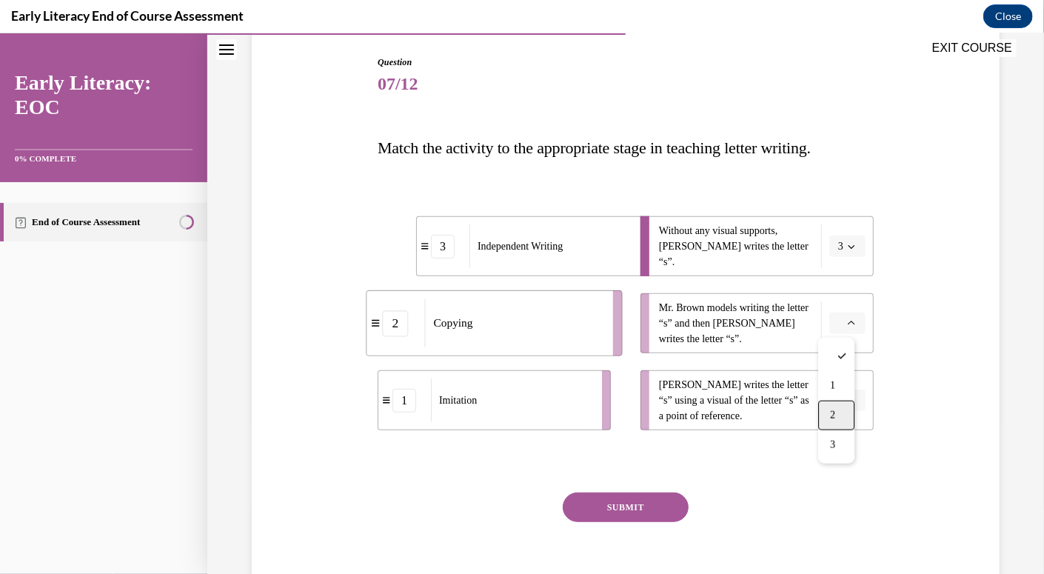
click at [833, 403] on div "2" at bounding box center [836, 415] width 36 height 30
click at [848, 396] on icon "button" at bounding box center [851, 399] width 7 height 7
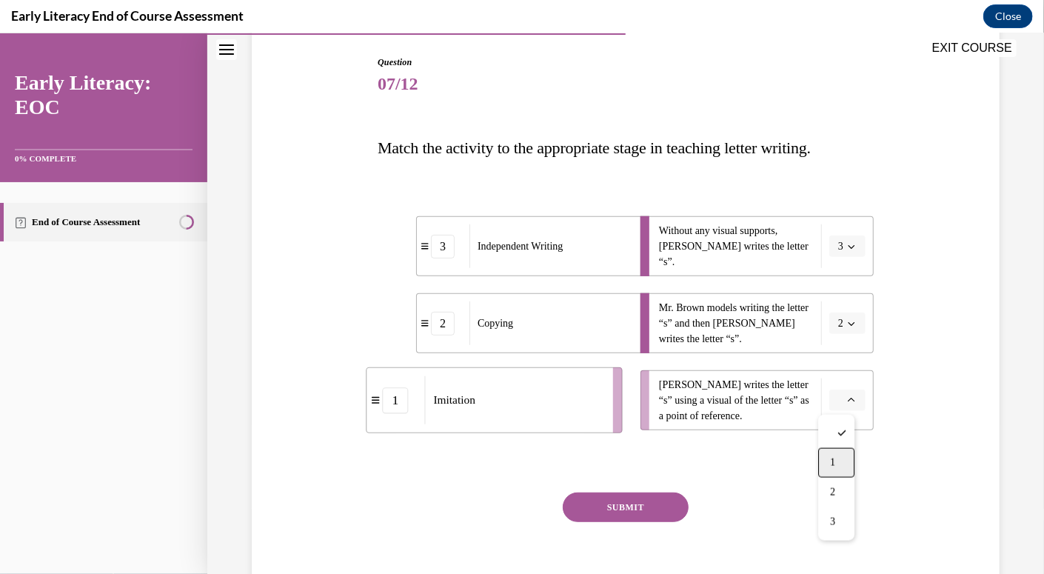
click at [838, 461] on div "1" at bounding box center [836, 462] width 36 height 30
click at [618, 493] on button "SUBMIT" at bounding box center [626, 507] width 126 height 30
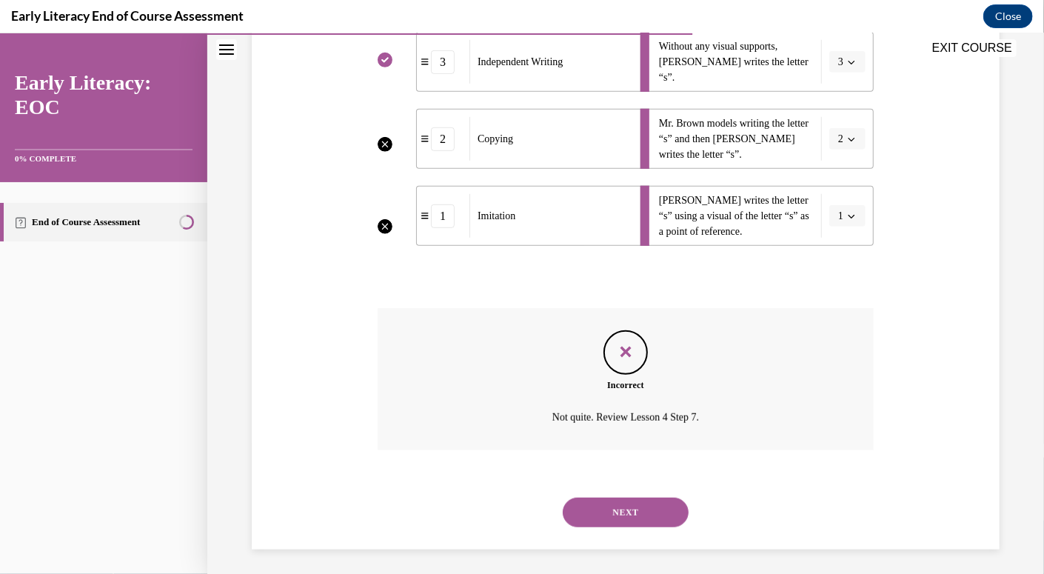
scroll to position [339, 0]
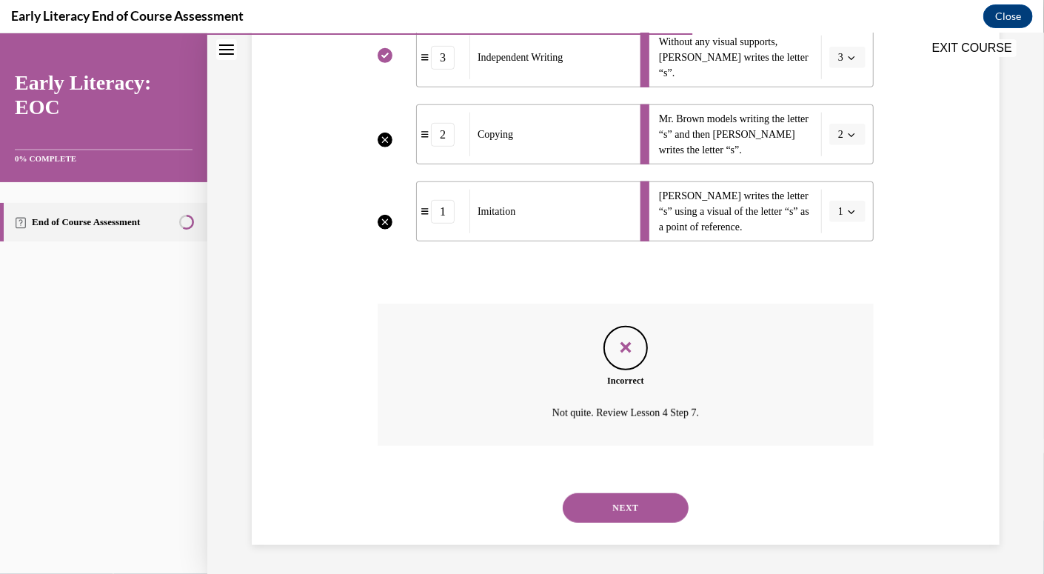
click at [614, 507] on button "NEXT" at bounding box center [626, 508] width 126 height 30
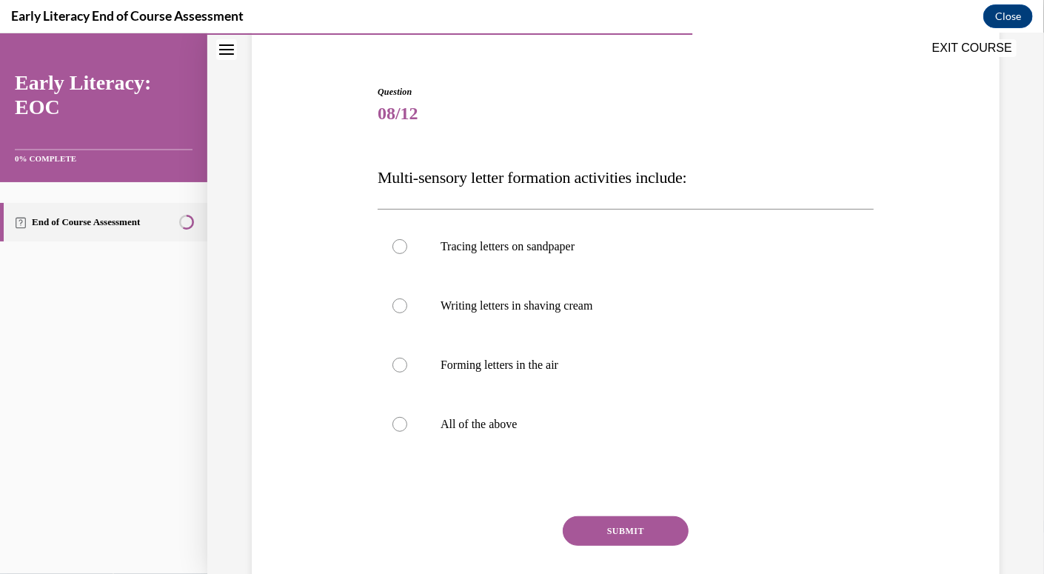
scroll to position [121, 0]
click at [470, 404] on div at bounding box center [626, 423] width 496 height 59
click at [599, 530] on button "SUBMIT" at bounding box center [626, 531] width 126 height 30
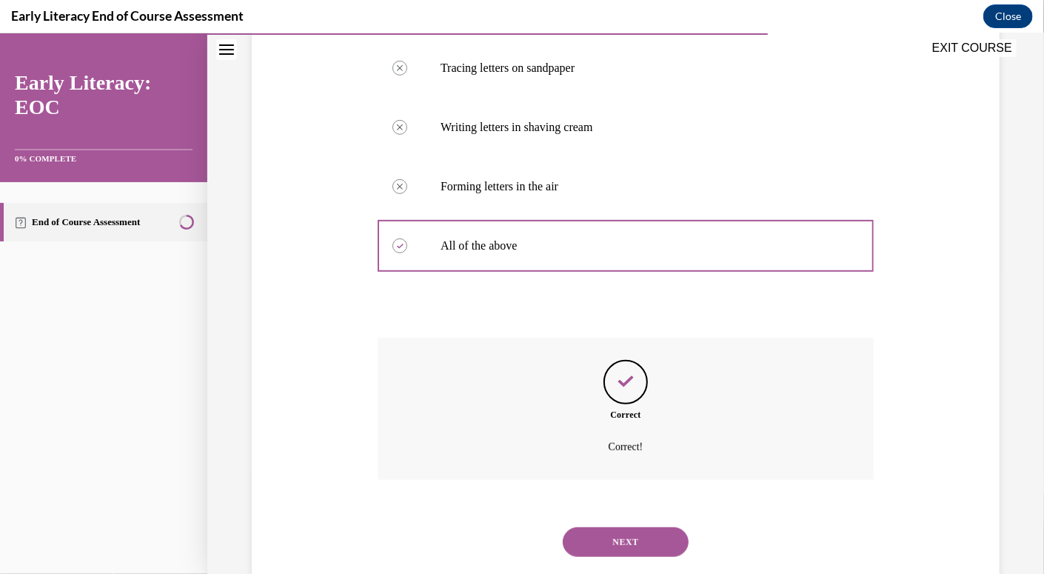
scroll to position [333, 0]
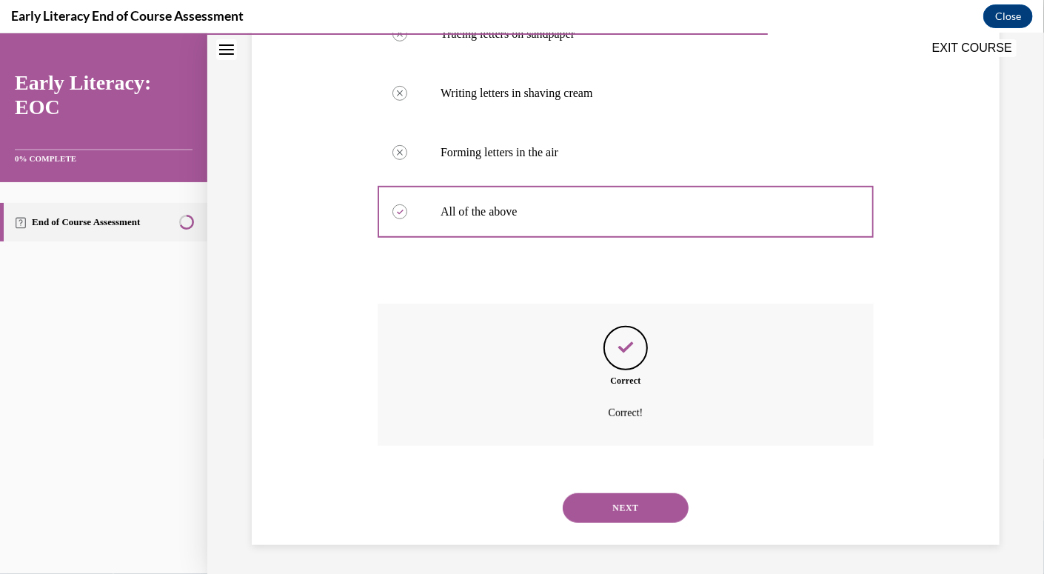
click at [620, 499] on button "NEXT" at bounding box center [626, 508] width 126 height 30
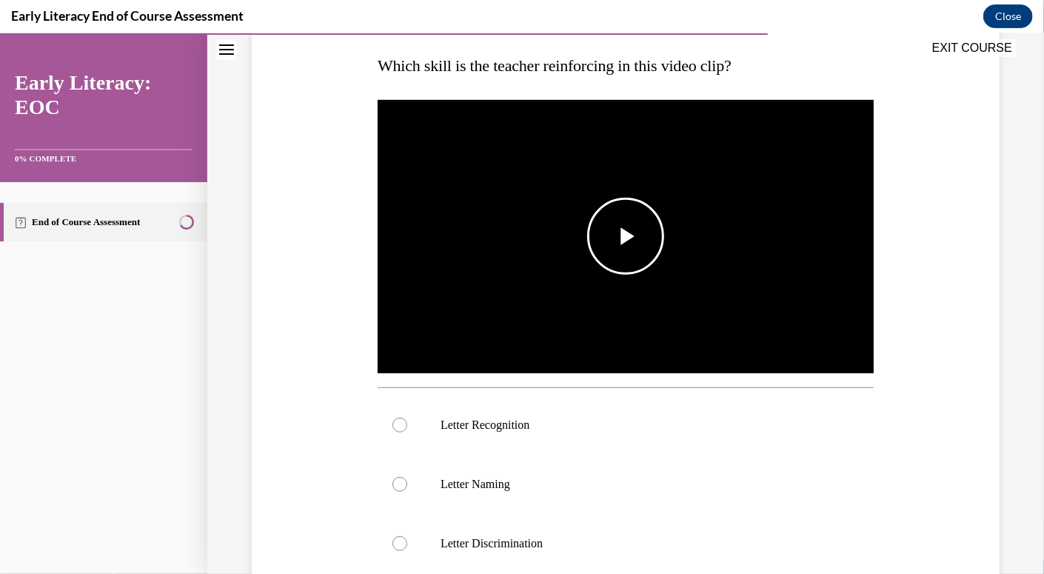
scroll to position [233, 0]
click at [626, 236] on span "Video player" at bounding box center [626, 236] width 0 height 0
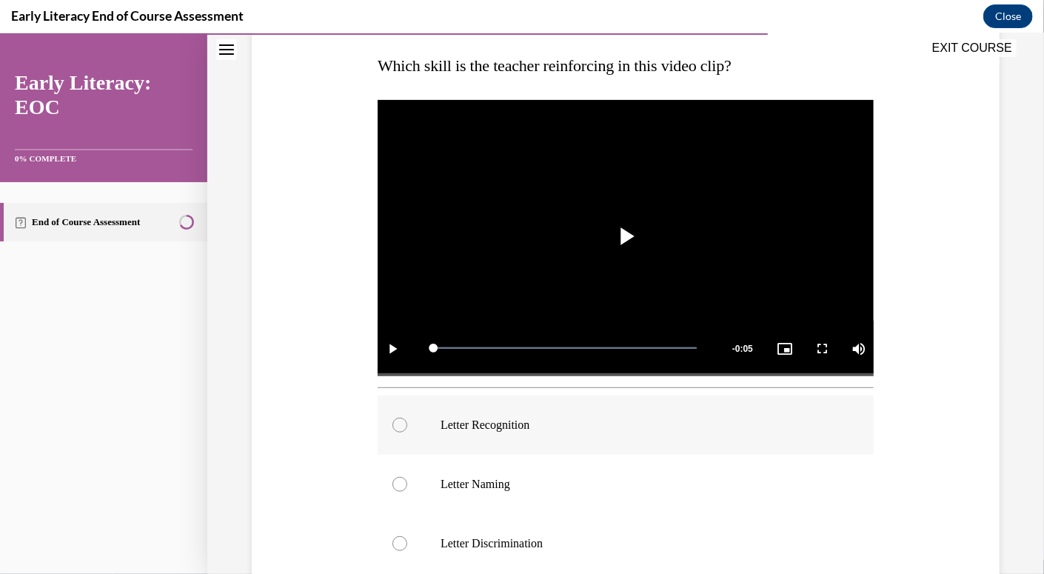
click at [483, 418] on p "Letter Recognition" at bounding box center [639, 424] width 396 height 15
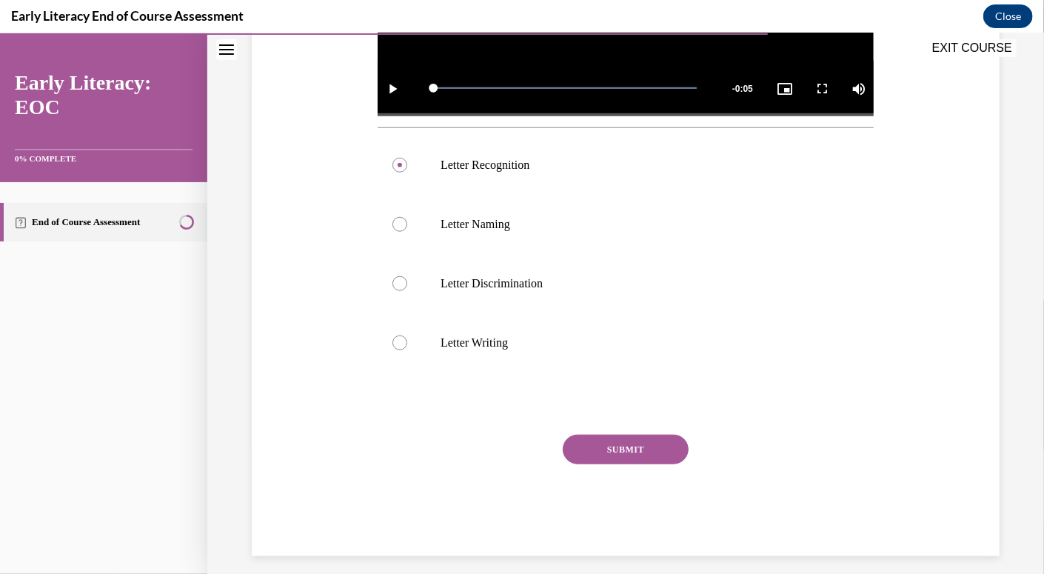
click at [593, 450] on button "SUBMIT" at bounding box center [626, 449] width 126 height 30
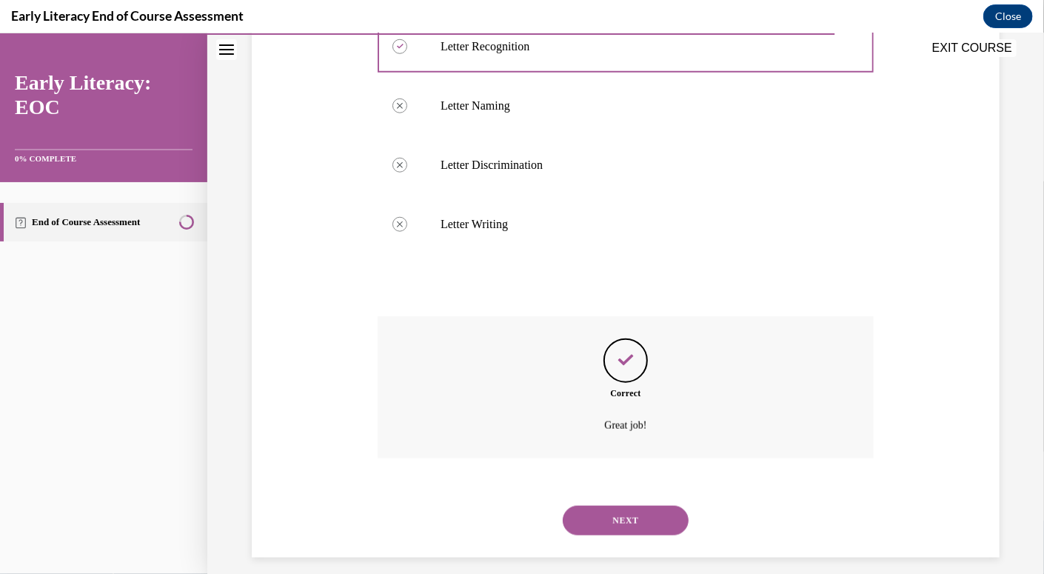
scroll to position [619, 0]
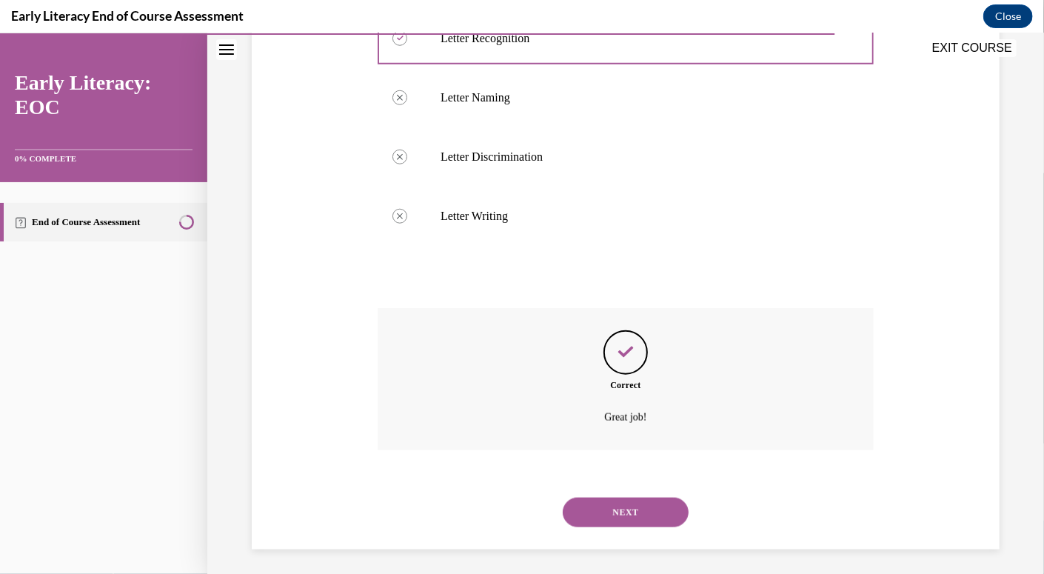
click at [596, 510] on button "NEXT" at bounding box center [626, 512] width 126 height 30
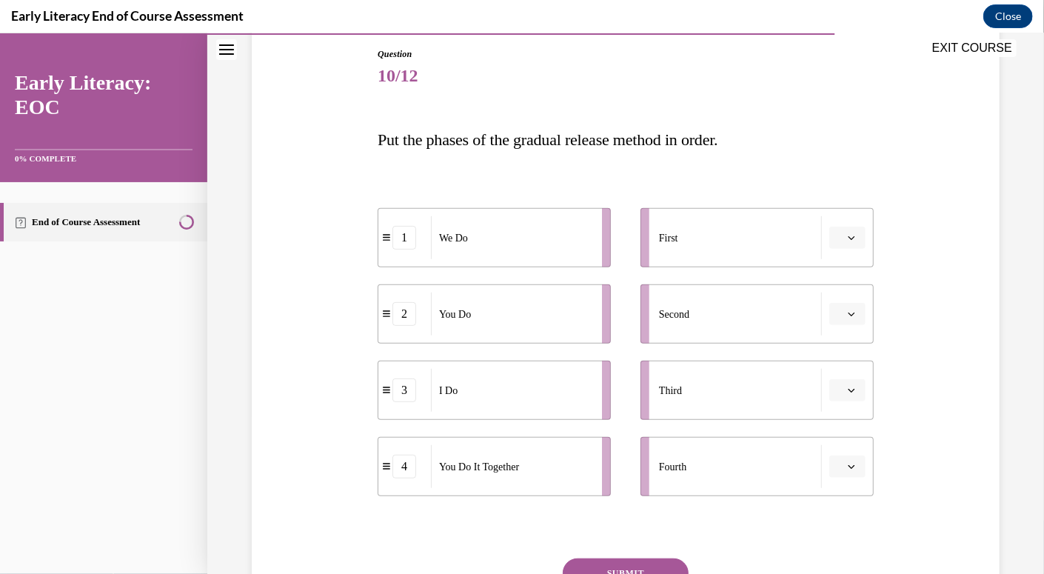
scroll to position [157, 0]
click at [853, 385] on button "button" at bounding box center [848, 391] width 36 height 22
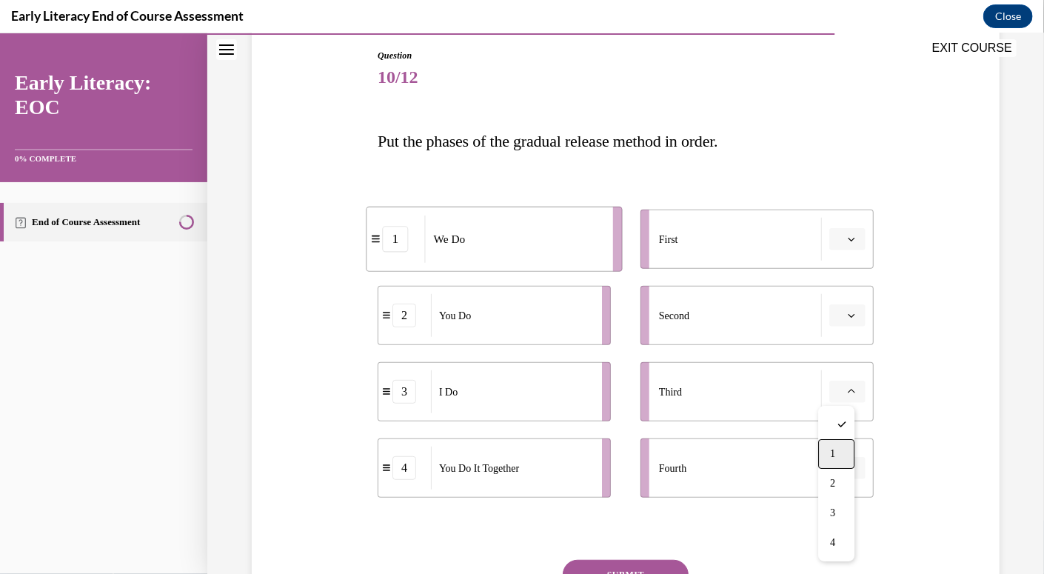
click at [837, 452] on div "1" at bounding box center [836, 453] width 36 height 30
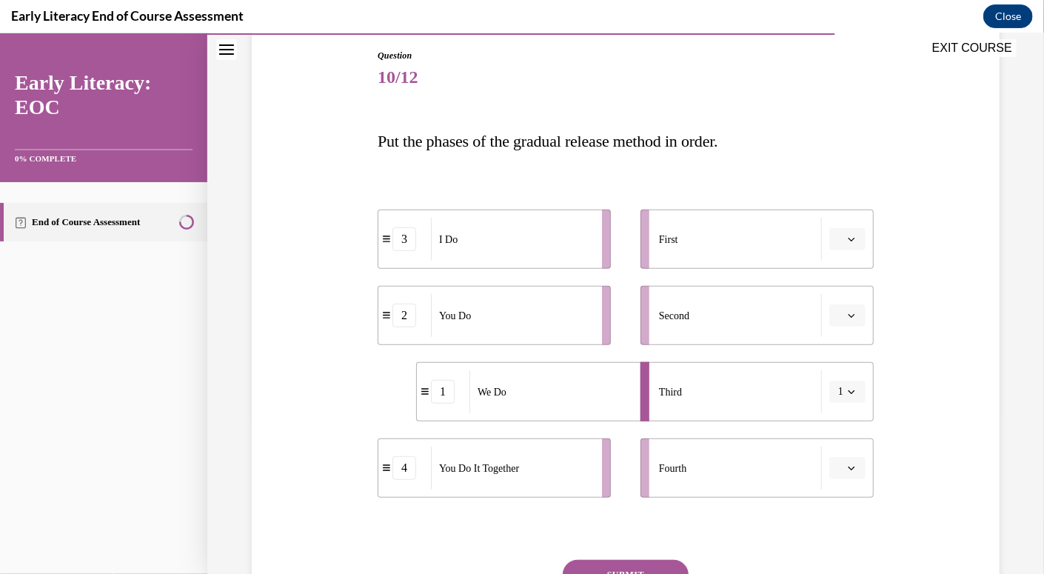
click at [847, 388] on span "button" at bounding box center [852, 391] width 10 height 10
click at [404, 241] on div "3" at bounding box center [405, 239] width 24 height 24
drag, startPoint x: 404, startPoint y: 241, endPoint x: 636, endPoint y: 233, distance: 232.7
click at [636, 233] on div "3" at bounding box center [636, 231] width 24 height 24
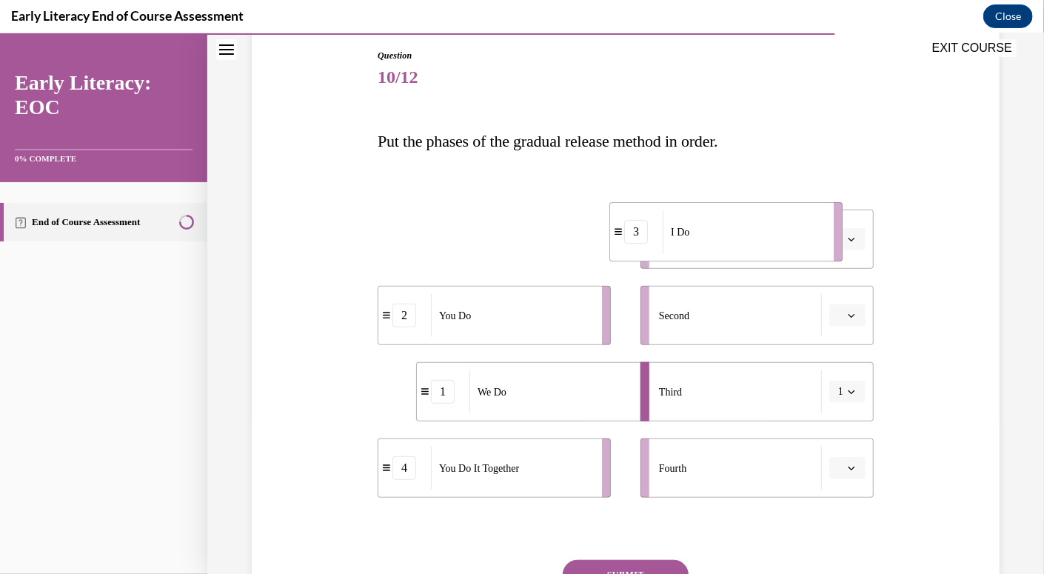
scroll to position [156, 0]
click at [847, 398] on button "1" at bounding box center [848, 392] width 36 height 22
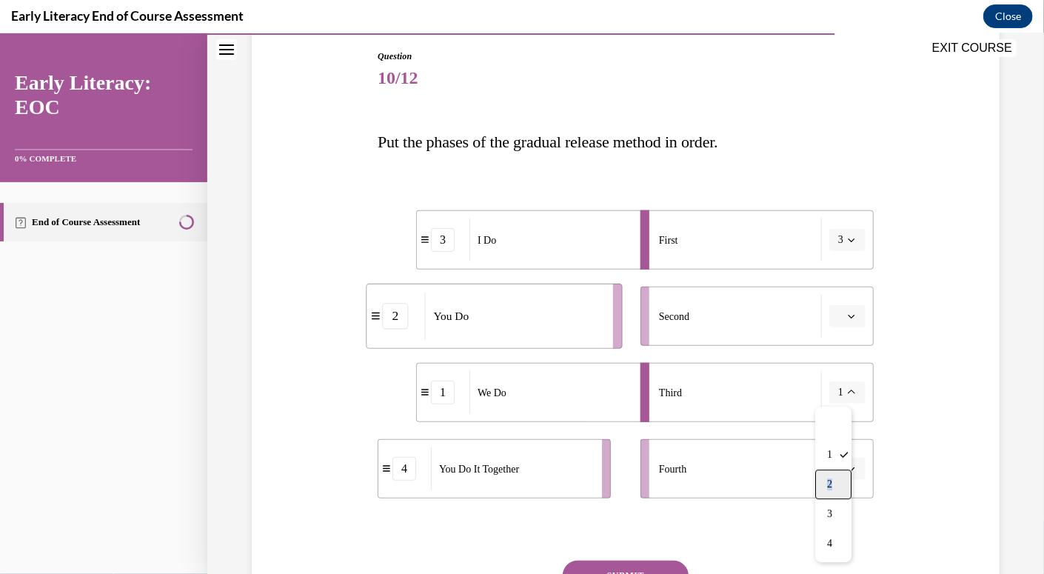
drag, startPoint x: 838, startPoint y: 467, endPoint x: 835, endPoint y: 484, distance: 17.4
click at [835, 484] on div "1 2 3 4" at bounding box center [834, 484] width 36 height 156
click at [834, 482] on div "2" at bounding box center [834, 484] width 36 height 30
click at [848, 467] on icon "button" at bounding box center [851, 467] width 7 height 7
click at [843, 412] on div "3" at bounding box center [836, 406] width 36 height 30
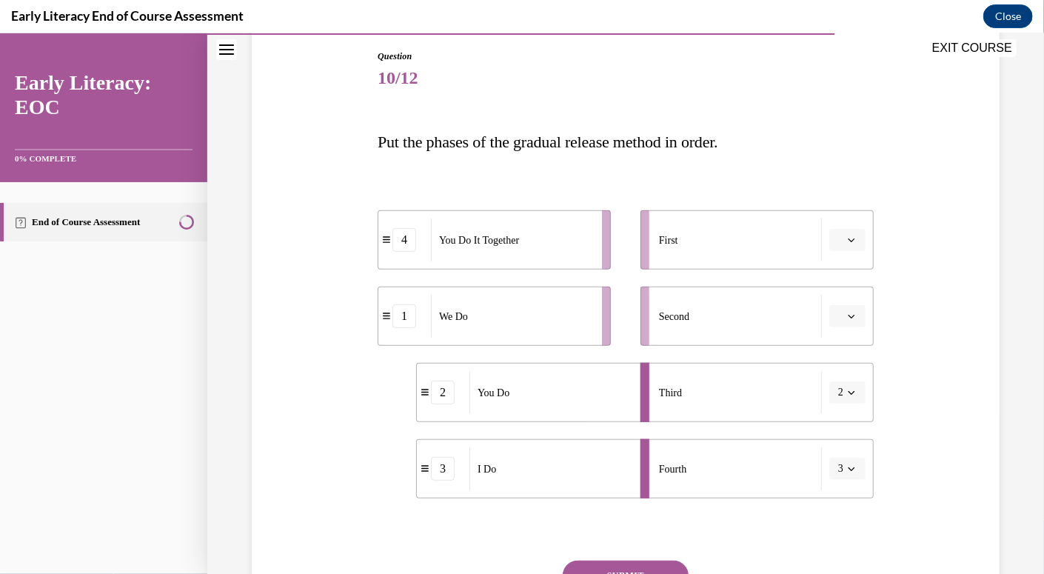
click at [853, 374] on li "Third 2" at bounding box center [757, 391] width 233 height 59
click at [850, 391] on button "2" at bounding box center [848, 392] width 36 height 22
click at [841, 540] on div "4" at bounding box center [834, 543] width 36 height 30
click at [444, 433] on ul "2 You Do 1 We Do 4 You Do It Together 3 I Do" at bounding box center [502, 354] width 248 height 288
click at [500, 393] on span "You Do It Together" at bounding box center [518, 392] width 80 height 16
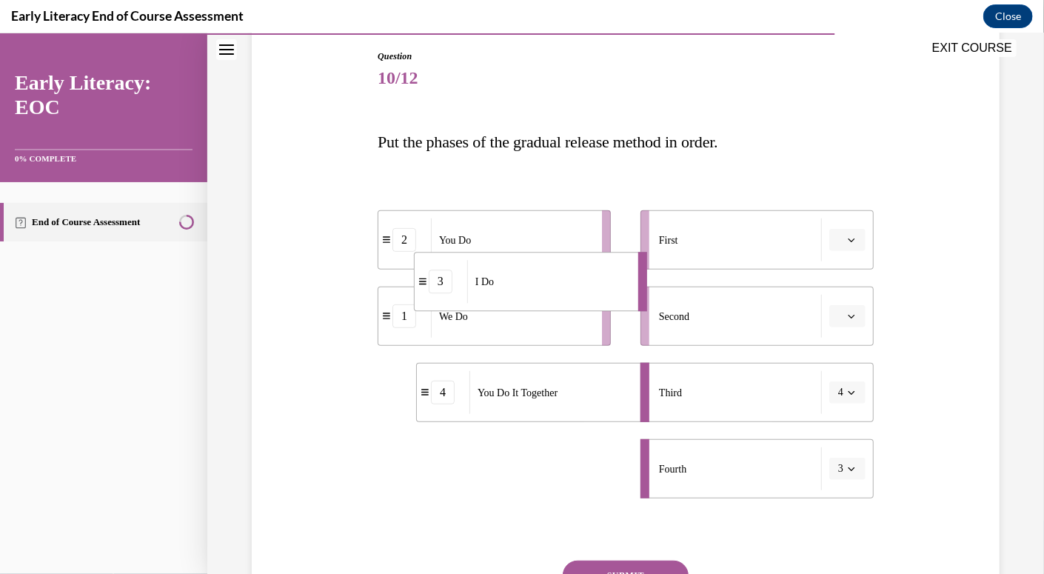
drag, startPoint x: 496, startPoint y: 466, endPoint x: 499, endPoint y: 253, distance: 213.4
click at [499, 259] on div "I Do" at bounding box center [547, 280] width 161 height 43
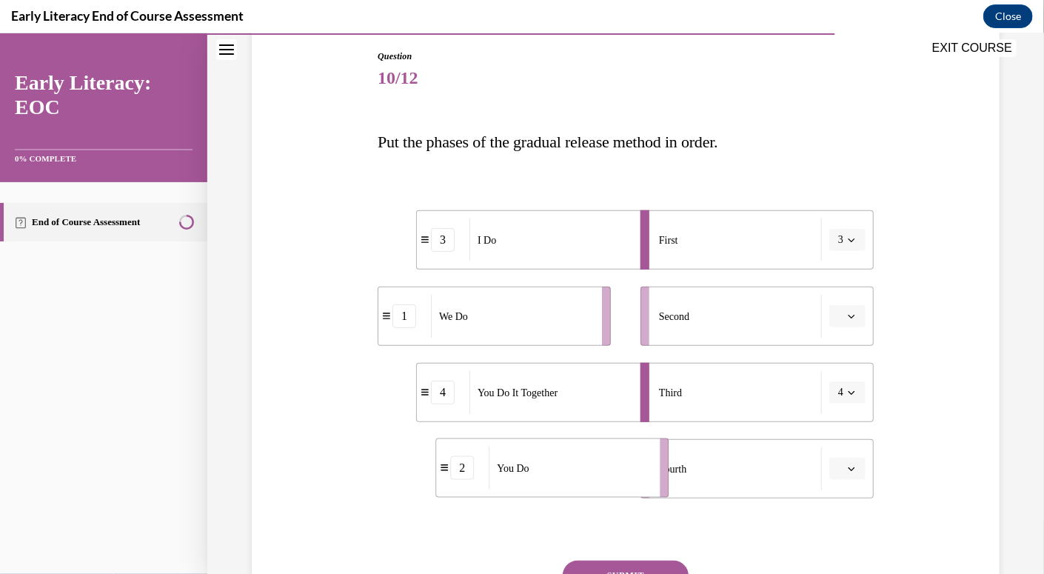
drag, startPoint x: 538, startPoint y: 466, endPoint x: 595, endPoint y: 464, distance: 56.3
click at [595, 464] on div "You Do" at bounding box center [569, 467] width 161 height 43
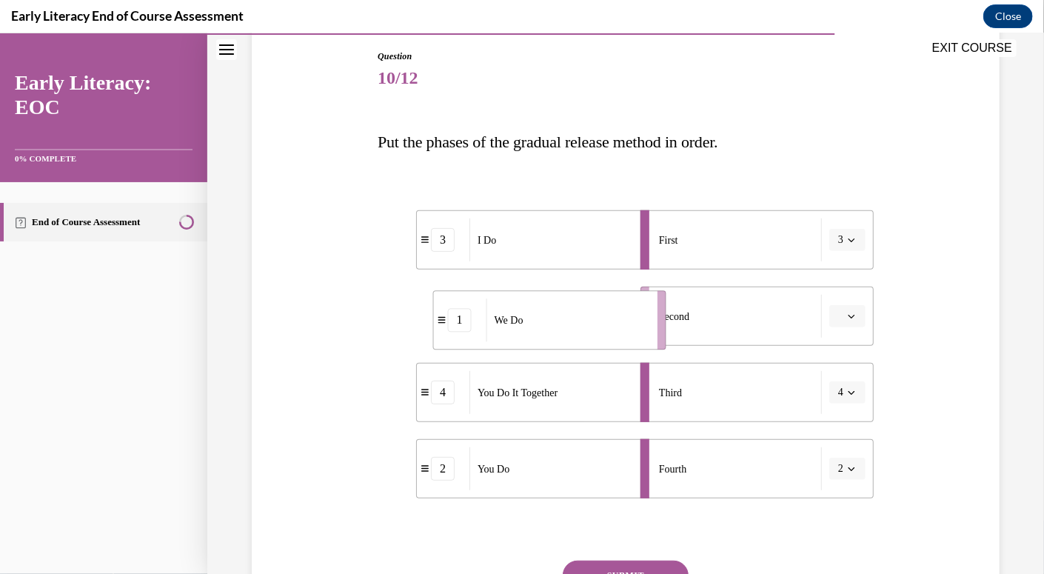
drag, startPoint x: 570, startPoint y: 339, endPoint x: 642, endPoint y: 344, distance: 72.1
click at [642, 344] on li "1 We Do" at bounding box center [549, 319] width 233 height 59
click at [848, 466] on icon "button" at bounding box center [851, 467] width 7 height 7
click at [844, 432] on div "4" at bounding box center [834, 436] width 36 height 30
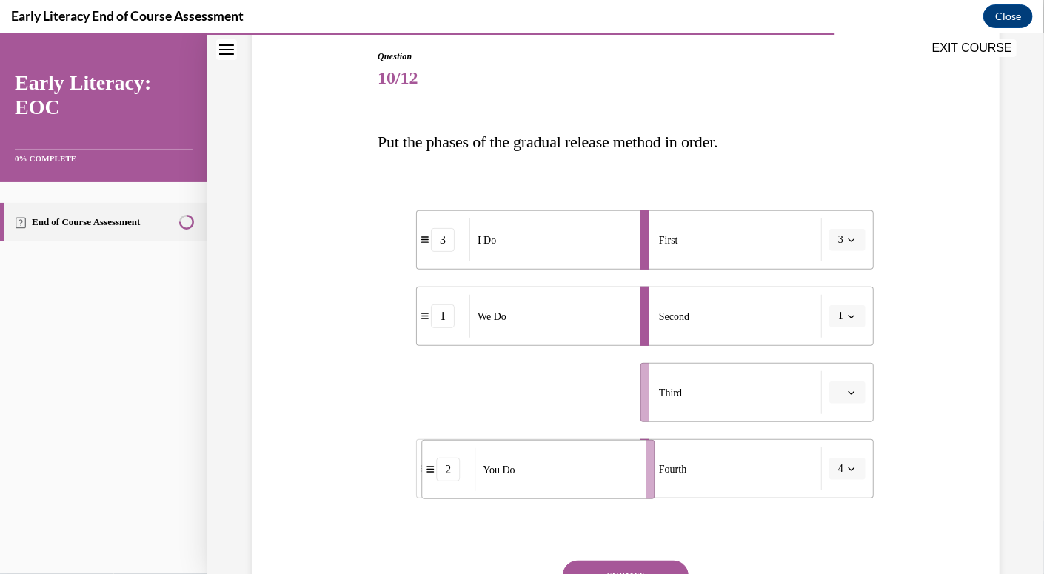
drag, startPoint x: 493, startPoint y: 407, endPoint x: 540, endPoint y: 484, distance: 90.1
drag, startPoint x: 501, startPoint y: 401, endPoint x: 551, endPoint y: 398, distance: 50.4
click at [551, 398] on div "You Do It Together" at bounding box center [558, 390] width 161 height 43
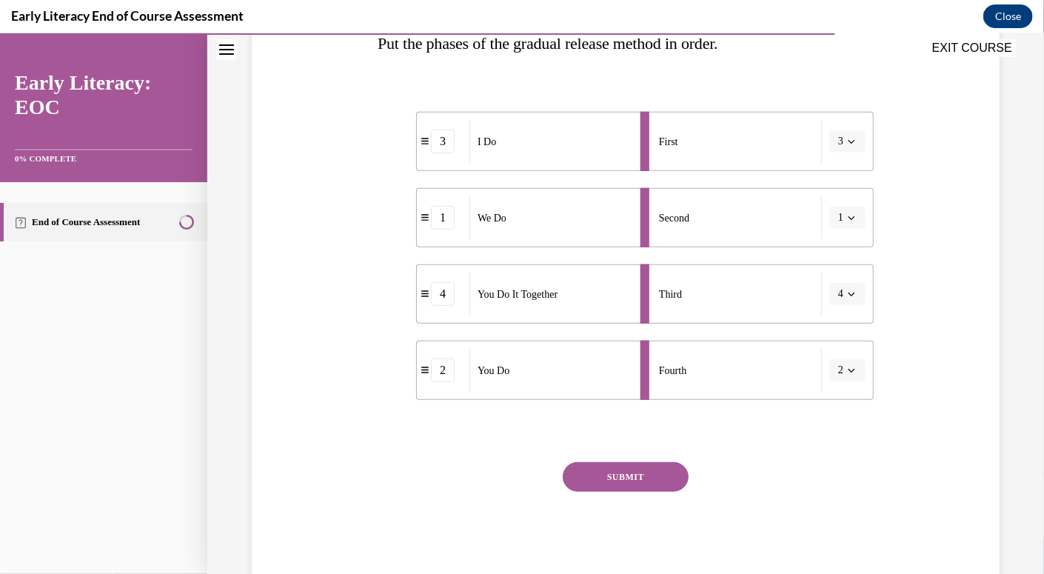
scroll to position [293, 0]
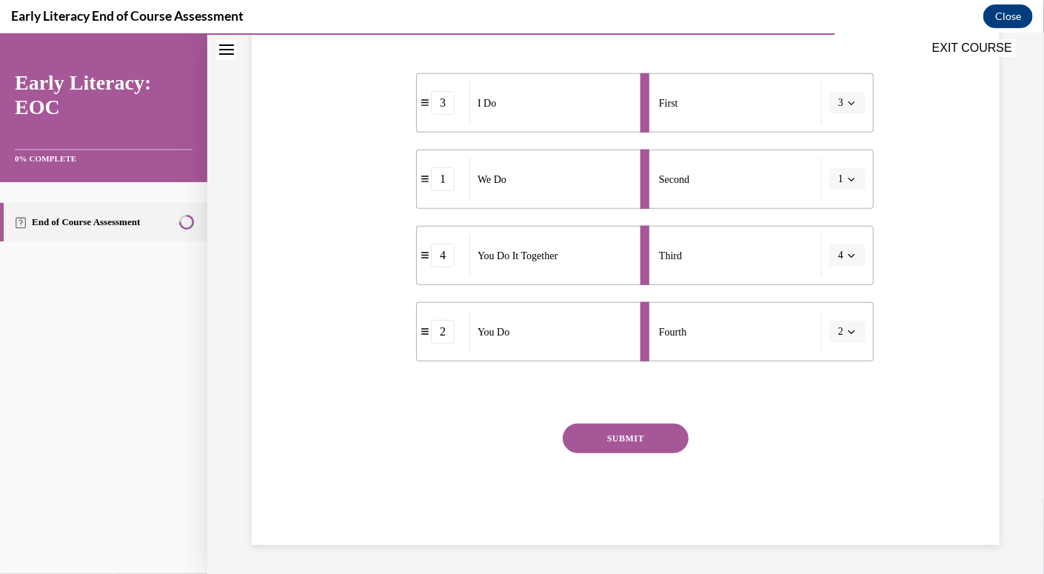
click at [604, 439] on button "SUBMIT" at bounding box center [626, 438] width 126 height 30
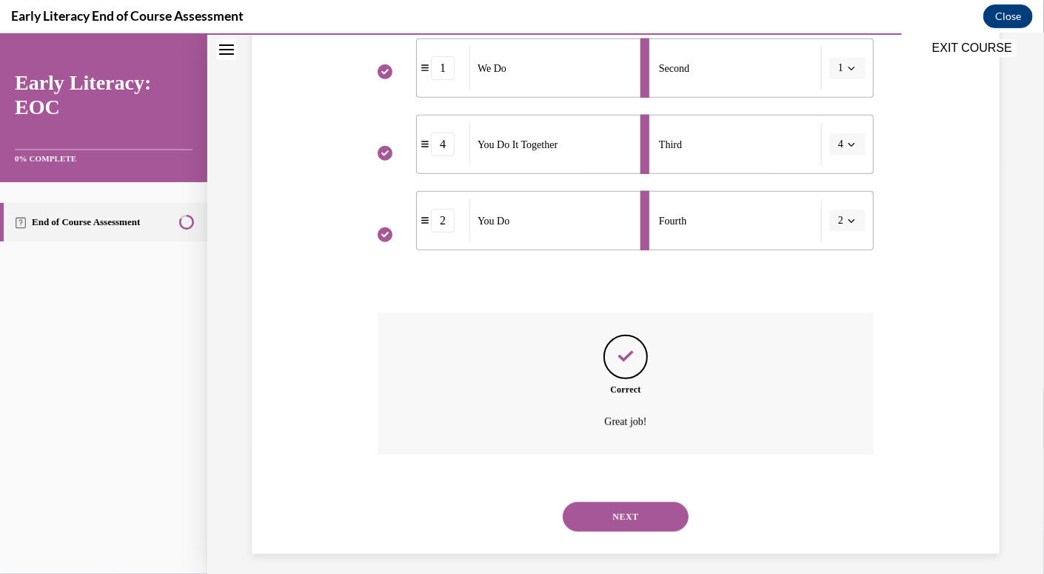
scroll to position [413, 0]
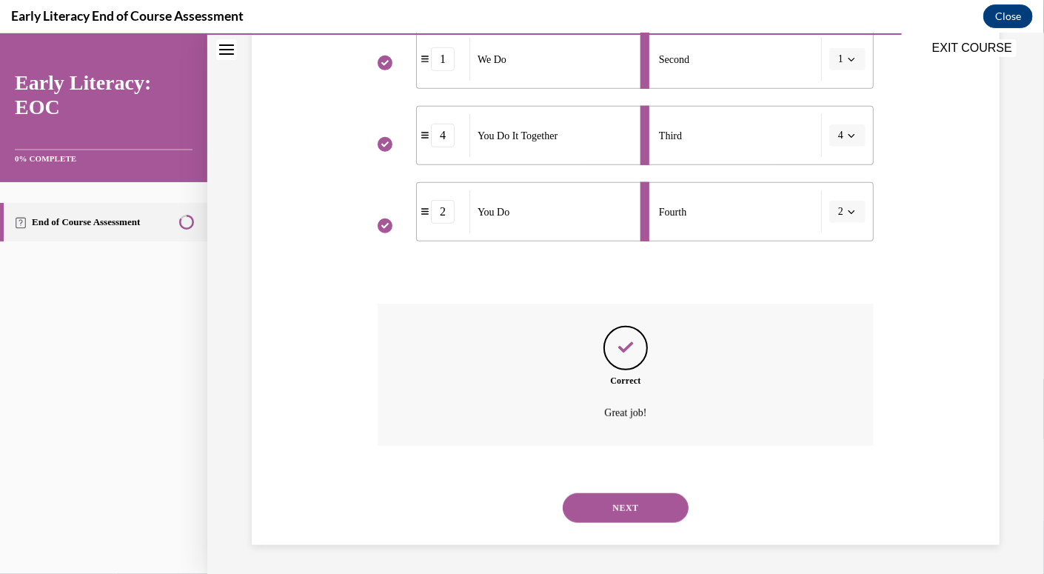
click at [611, 505] on button "NEXT" at bounding box center [626, 508] width 126 height 30
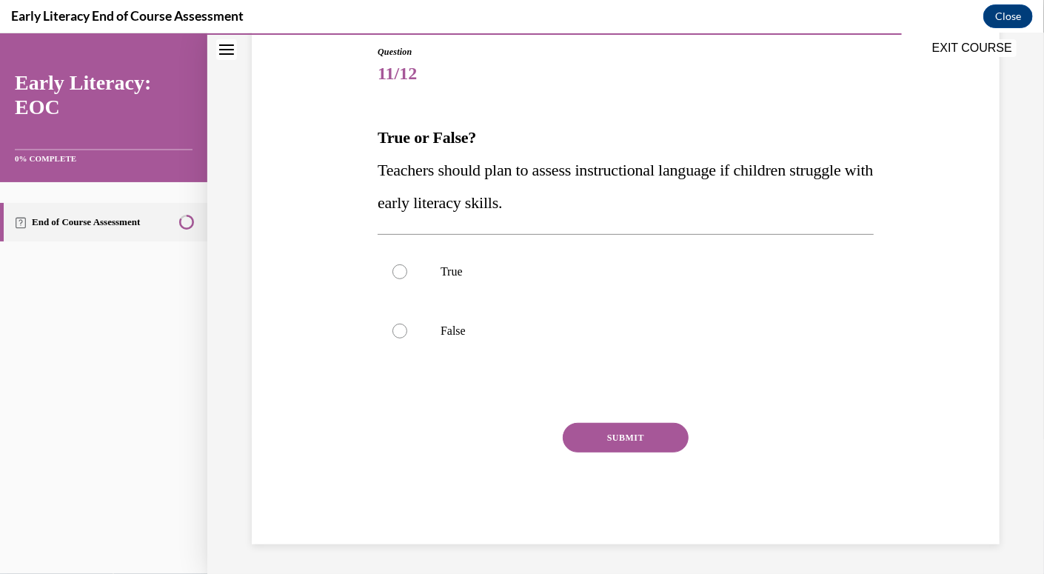
scroll to position [160, 0]
click at [455, 282] on div at bounding box center [626, 271] width 496 height 59
click at [609, 439] on button "SUBMIT" at bounding box center [626, 438] width 126 height 30
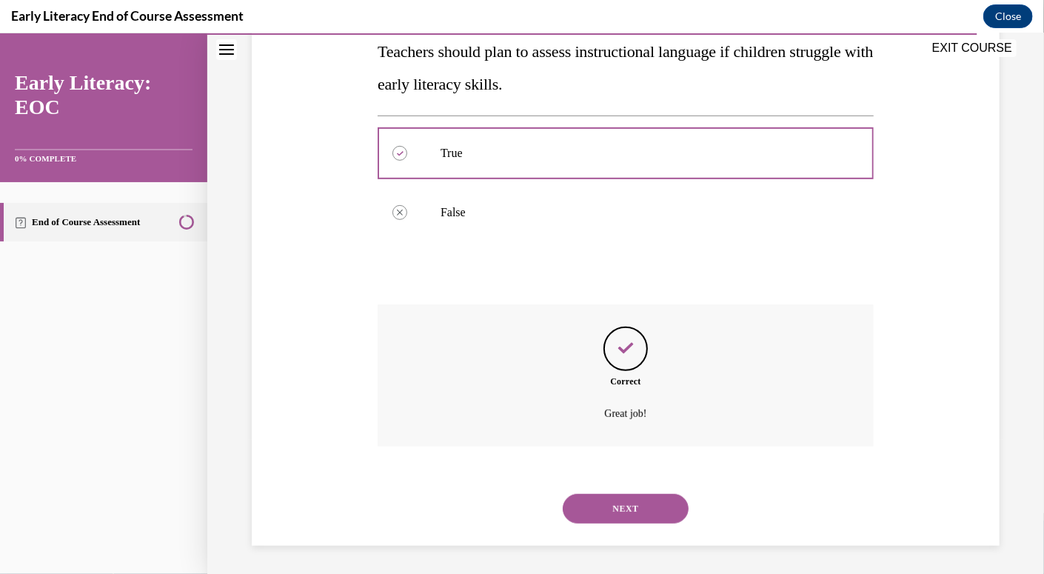
scroll to position [279, 0]
click at [603, 516] on button "NEXT" at bounding box center [626, 508] width 126 height 30
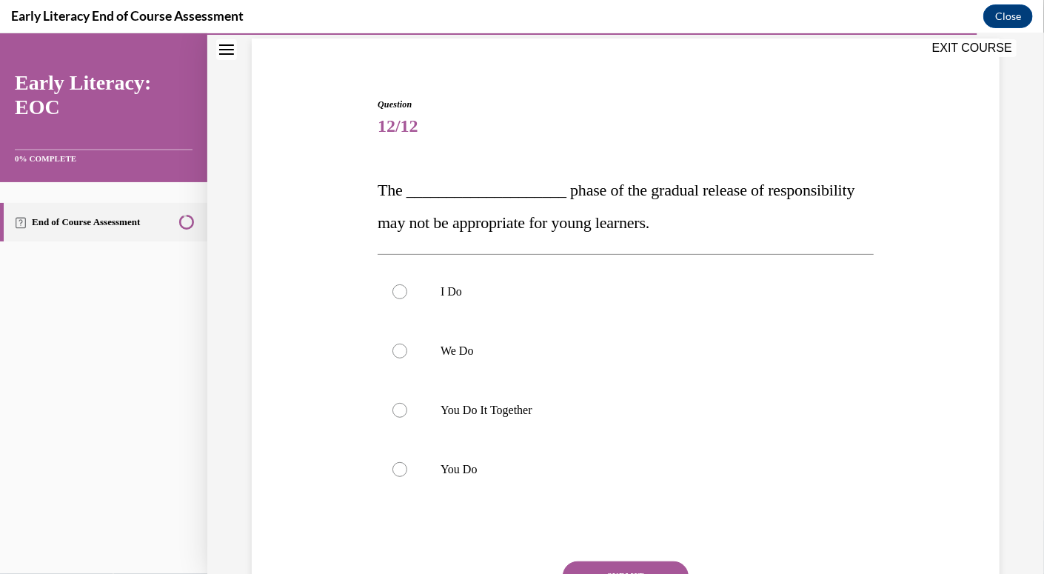
scroll to position [110, 0]
click at [526, 414] on div at bounding box center [626, 407] width 496 height 59
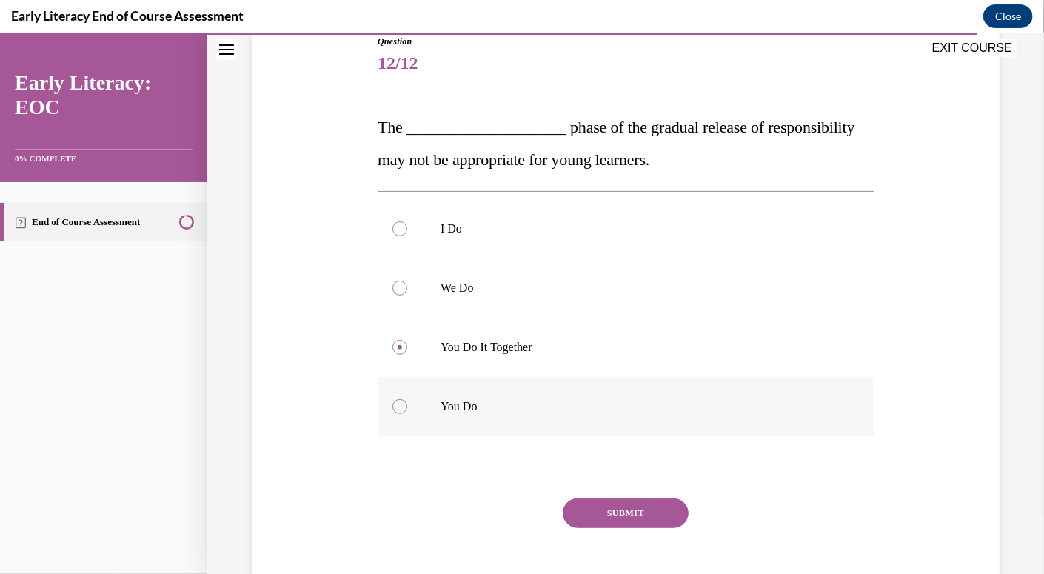
scroll to position [177, 0]
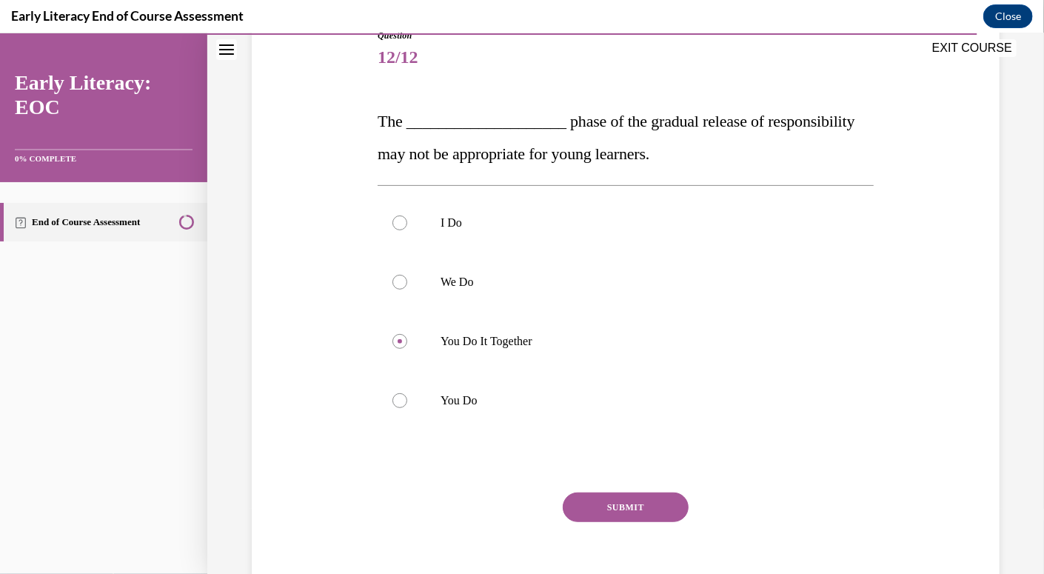
click at [633, 507] on button "SUBMIT" at bounding box center [626, 507] width 126 height 30
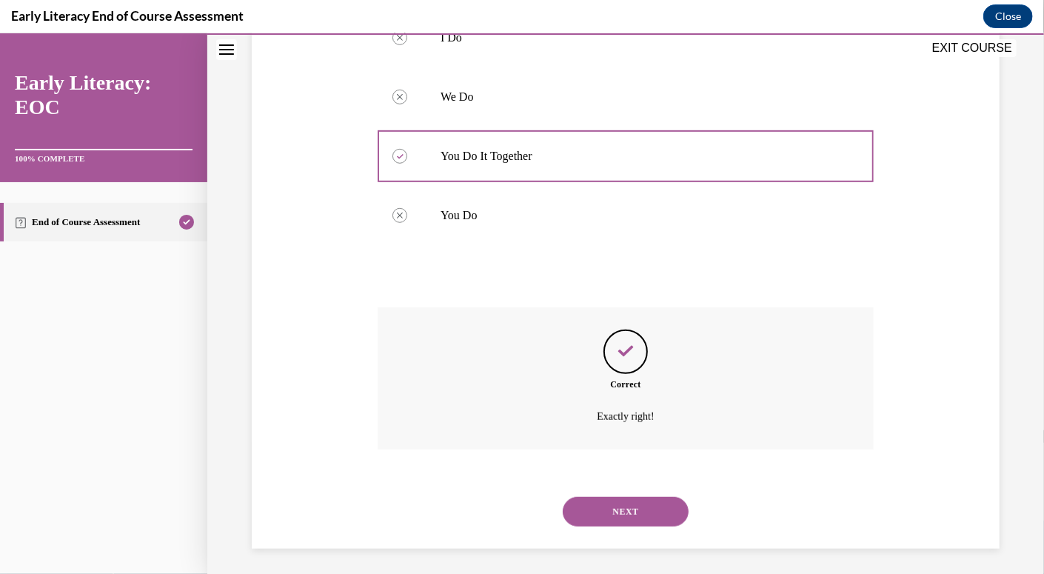
scroll to position [366, 0]
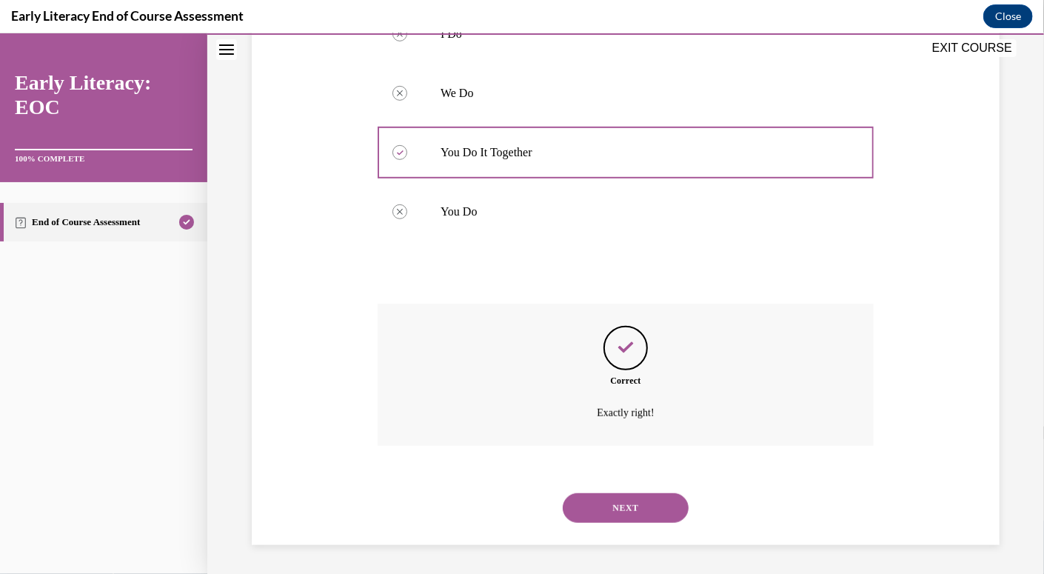
click at [633, 508] on button "NEXT" at bounding box center [626, 508] width 126 height 30
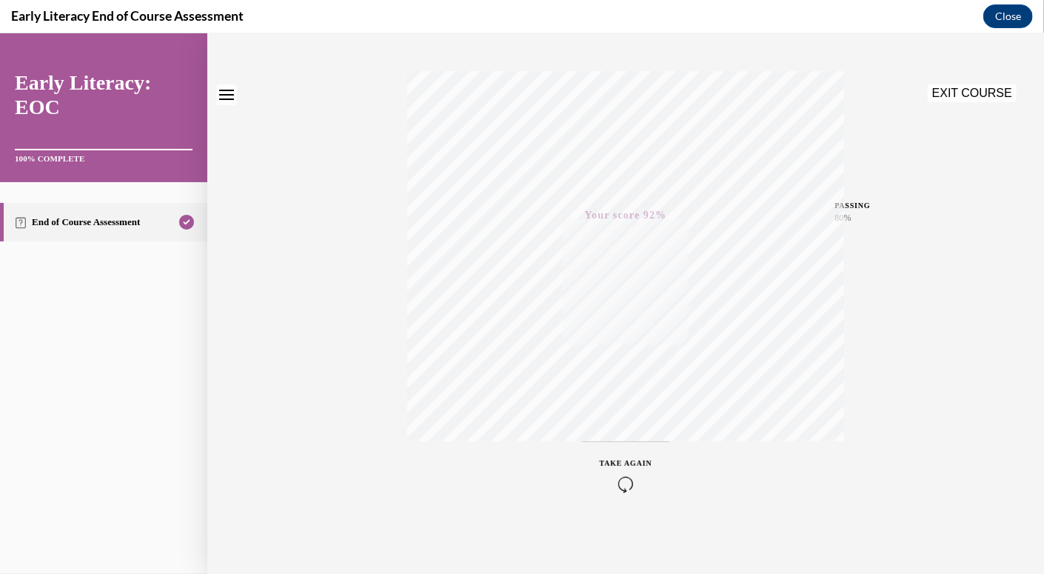
scroll to position [0, 0]
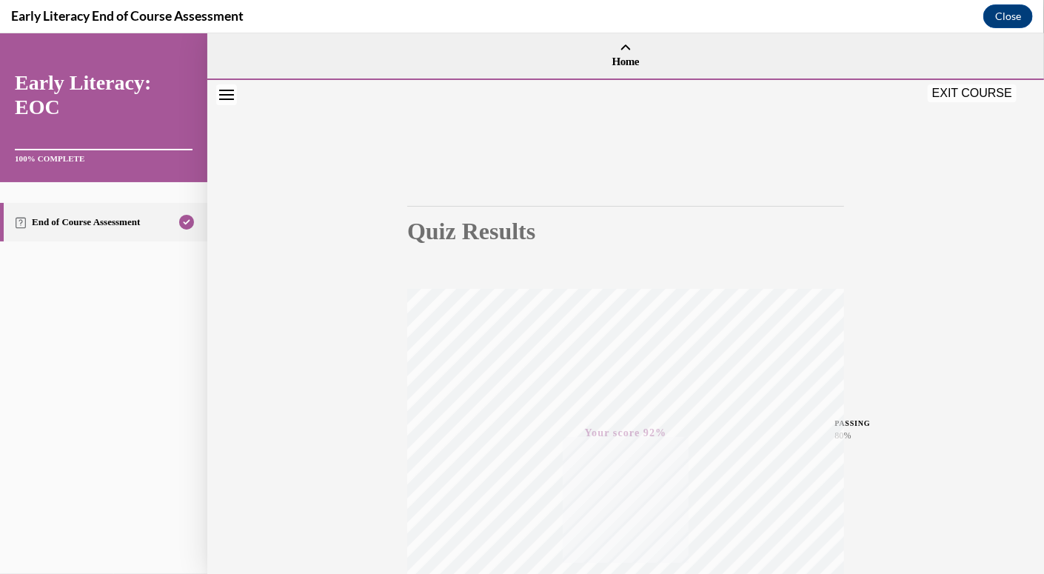
click at [973, 91] on button "EXIT COURSE" at bounding box center [972, 93] width 89 height 18
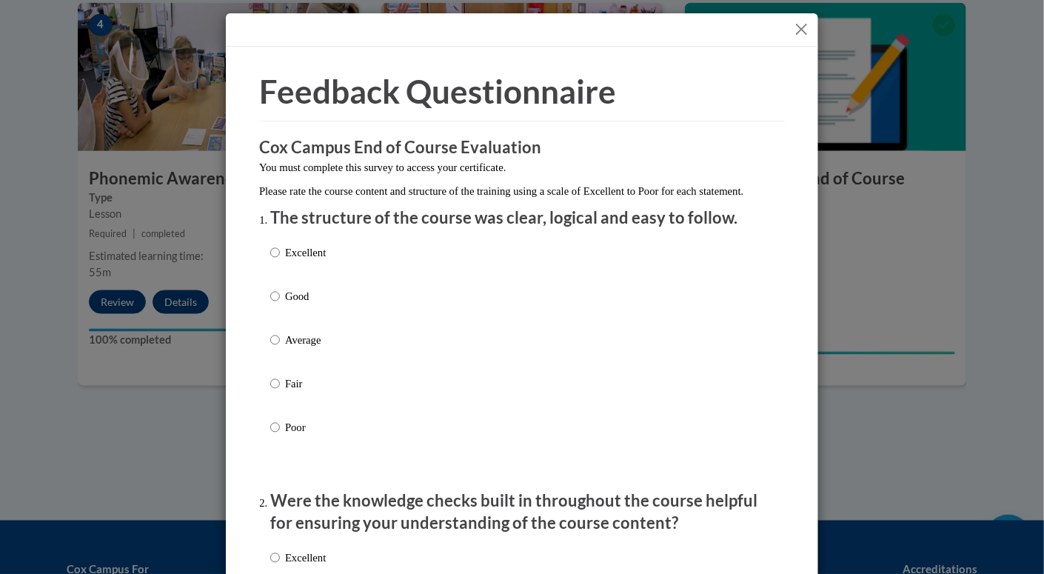
click at [289, 304] on p "Good" at bounding box center [305, 296] width 41 height 16
click at [280, 304] on input "Good" at bounding box center [275, 296] width 10 height 16
radio input "true"
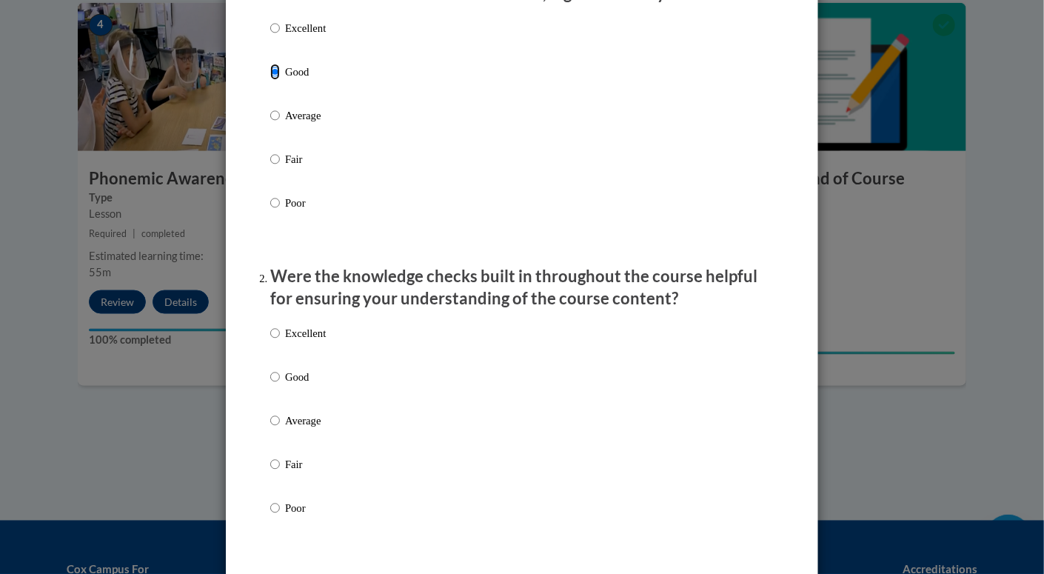
scroll to position [227, 0]
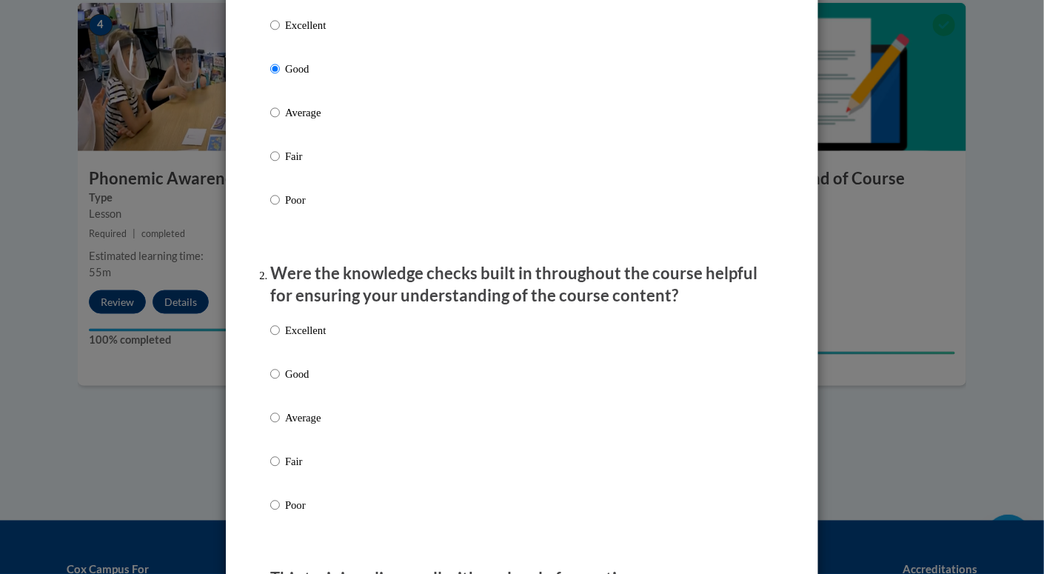
click at [299, 339] on p "Excellent" at bounding box center [305, 330] width 41 height 16
click at [280, 339] on input "Excellent" at bounding box center [275, 330] width 10 height 16
radio input "true"
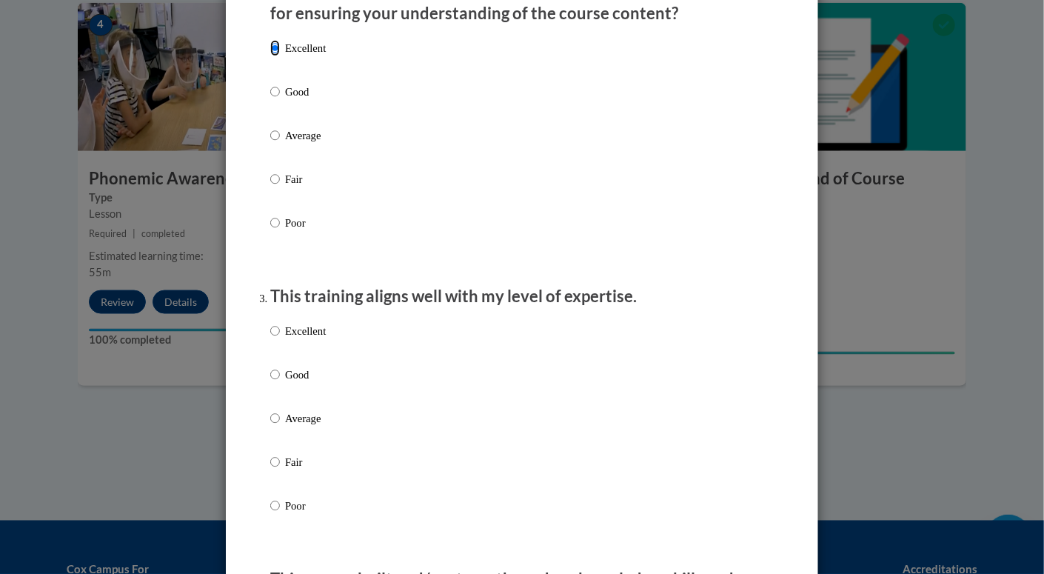
scroll to position [504, 0]
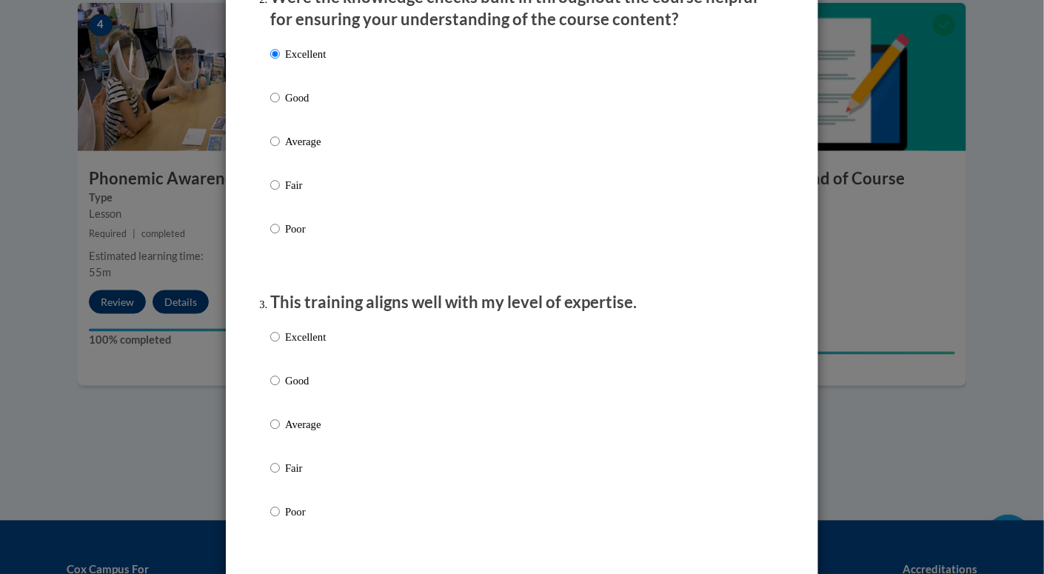
click at [288, 345] on p "Excellent" at bounding box center [305, 337] width 41 height 16
click at [280, 345] on input "Excellent" at bounding box center [275, 337] width 10 height 16
radio input "true"
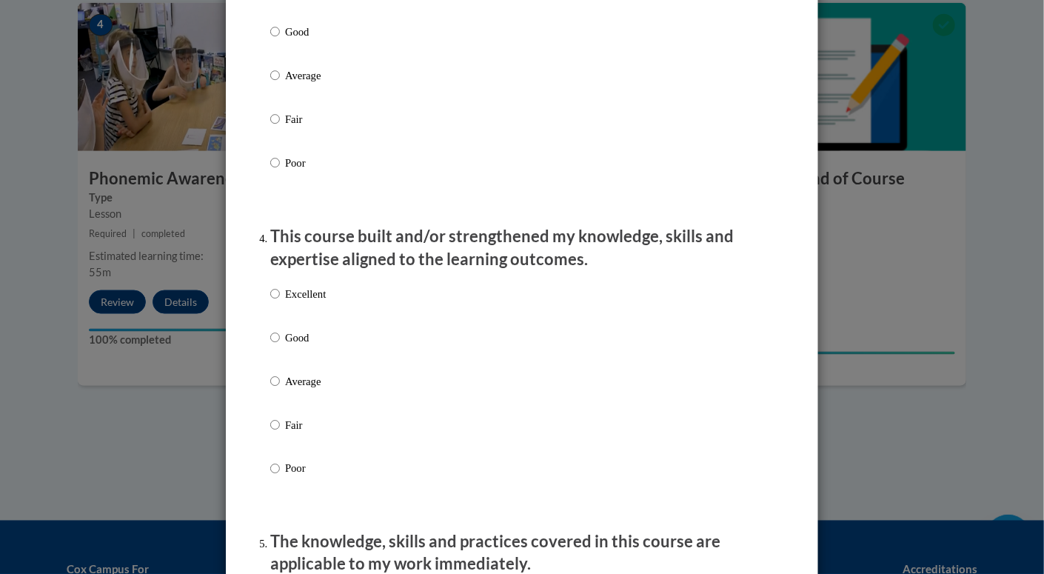
scroll to position [851, 0]
click at [283, 327] on label "Excellent" at bounding box center [298, 307] width 56 height 40
click at [280, 304] on input "Excellent" at bounding box center [275, 295] width 10 height 16
radio input "true"
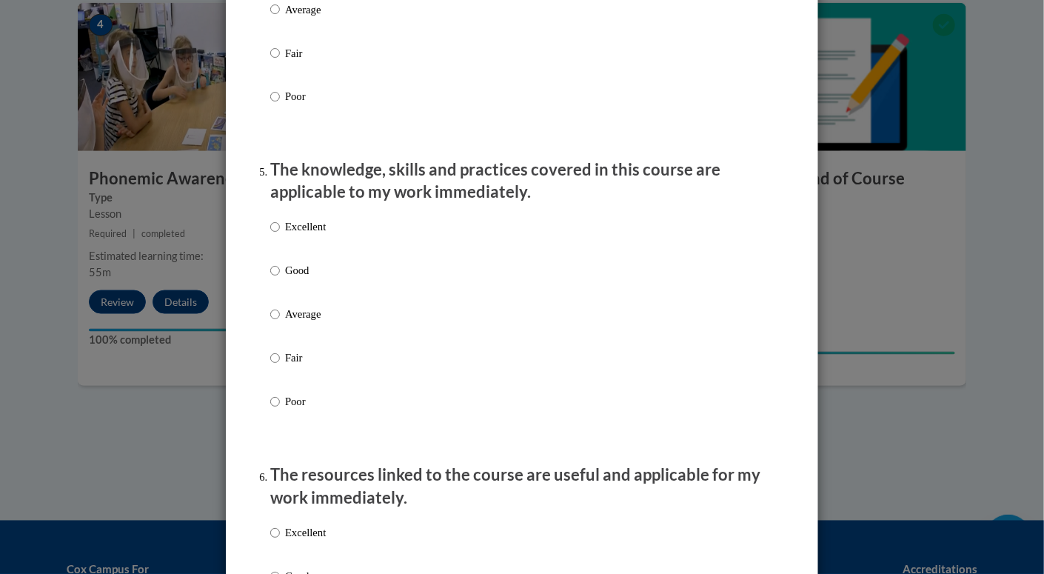
scroll to position [1223, 0]
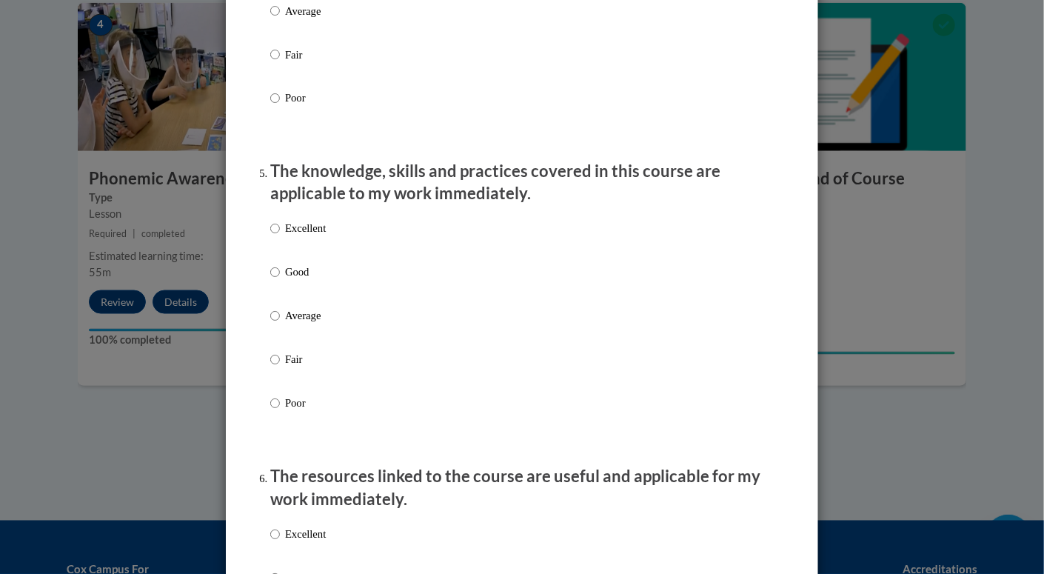
click at [306, 237] on p "Excellent" at bounding box center [305, 229] width 41 height 16
click at [280, 237] on input "Excellent" at bounding box center [275, 229] width 10 height 16
radio input "true"
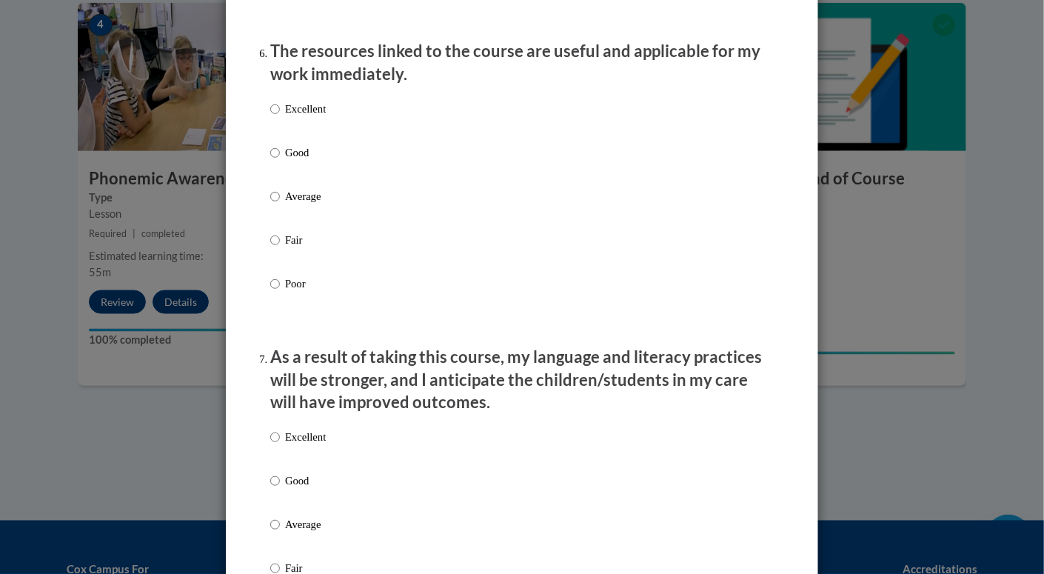
scroll to position [1648, 0]
click at [299, 118] on p "Excellent" at bounding box center [305, 109] width 41 height 16
click at [280, 118] on input "Excellent" at bounding box center [275, 109] width 10 height 16
radio input "true"
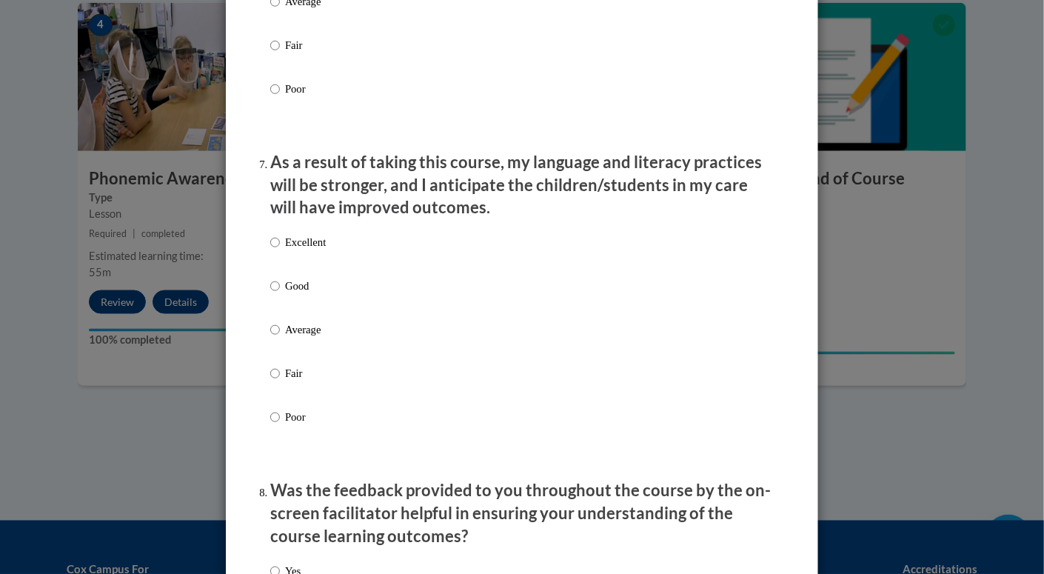
scroll to position [1841, 0]
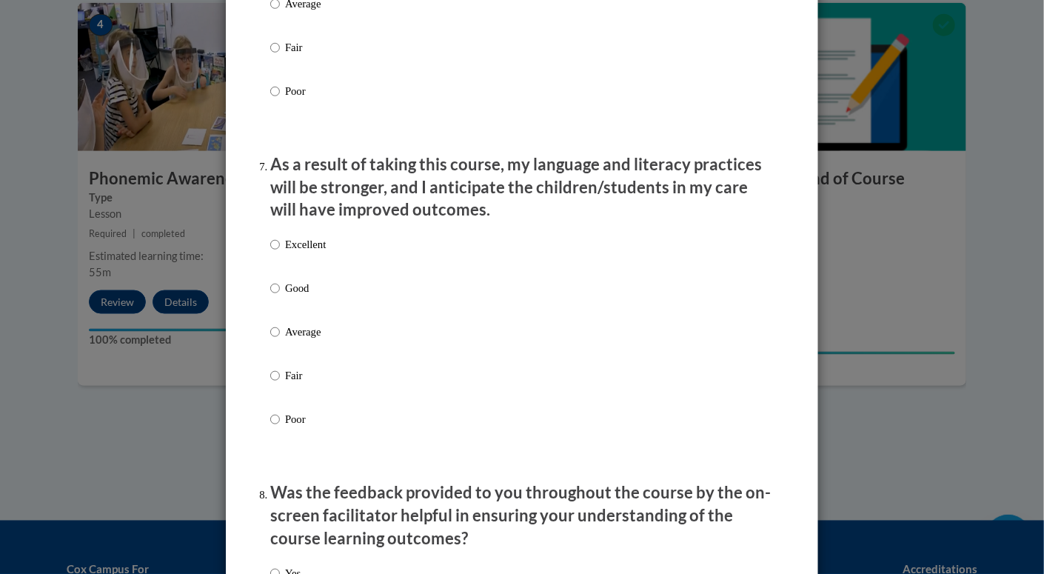
click at [295, 253] on p "Excellent" at bounding box center [305, 244] width 41 height 16
click at [280, 253] on input "Excellent" at bounding box center [275, 244] width 10 height 16
radio input "true"
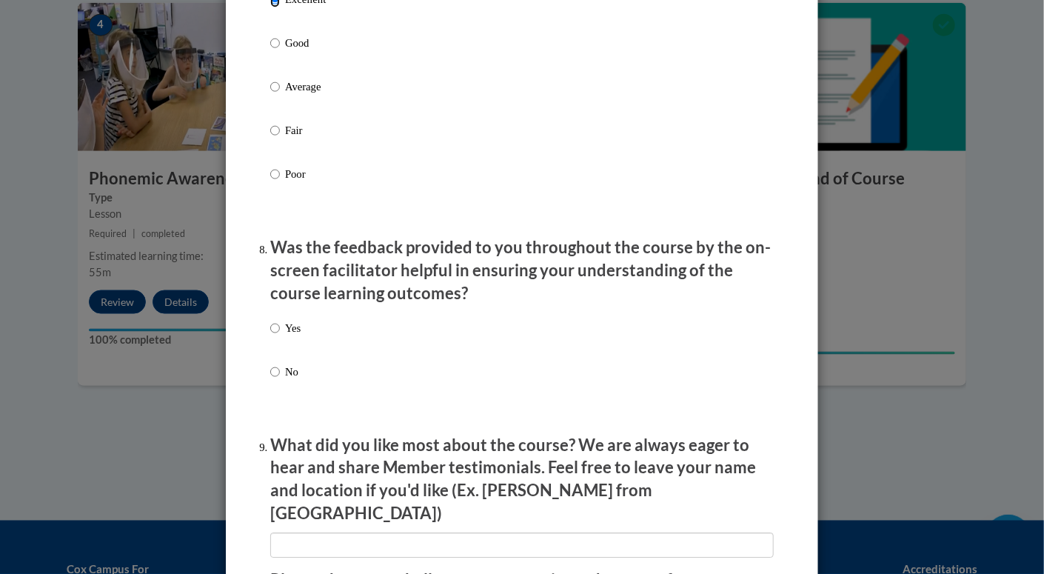
scroll to position [2090, 0]
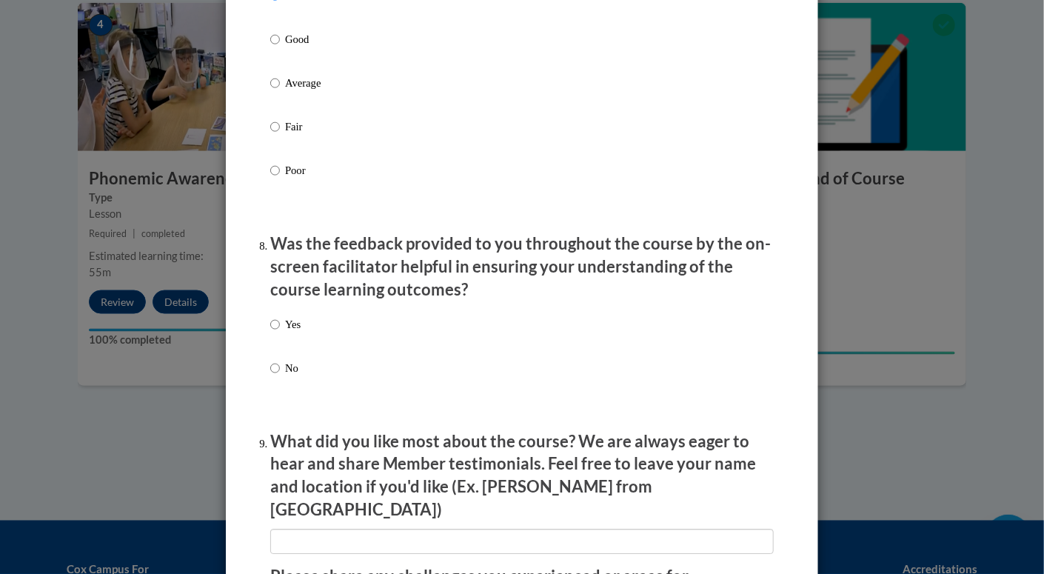
click at [291, 333] on p "Yes" at bounding box center [293, 324] width 16 height 16
click at [280, 333] on input "Yes" at bounding box center [275, 324] width 10 height 16
radio input "true"
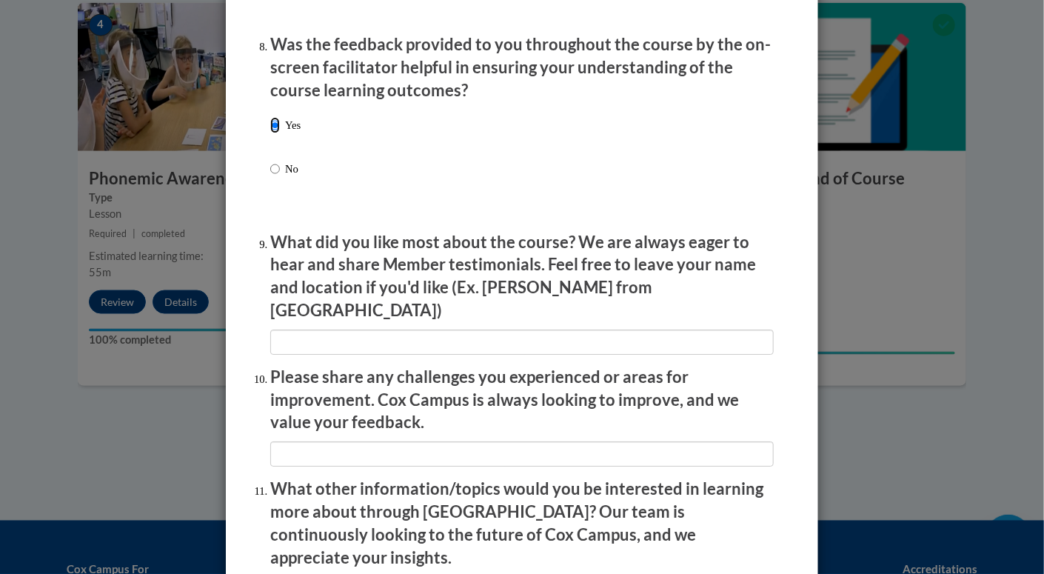
scroll to position [2506, 0]
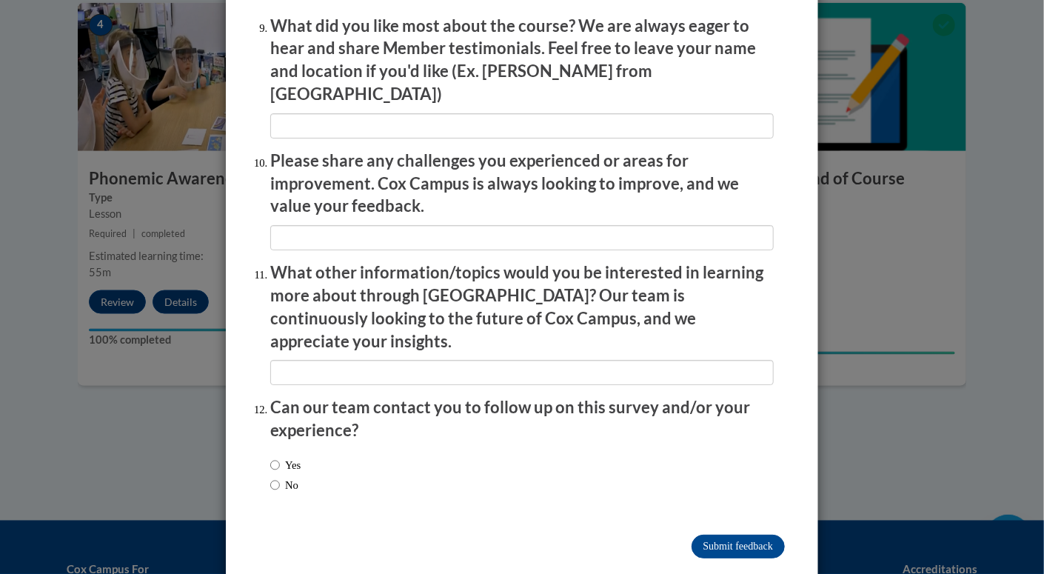
click at [289, 450] on div "Yes No" at bounding box center [285, 475] width 30 height 51
click at [285, 477] on label "No" at bounding box center [284, 485] width 28 height 16
click at [280, 477] on input "No" at bounding box center [275, 485] width 10 height 16
radio input "true"
click at [762, 535] on input "Submit feedback" at bounding box center [738, 547] width 93 height 24
